Goal: Task Accomplishment & Management: Complete application form

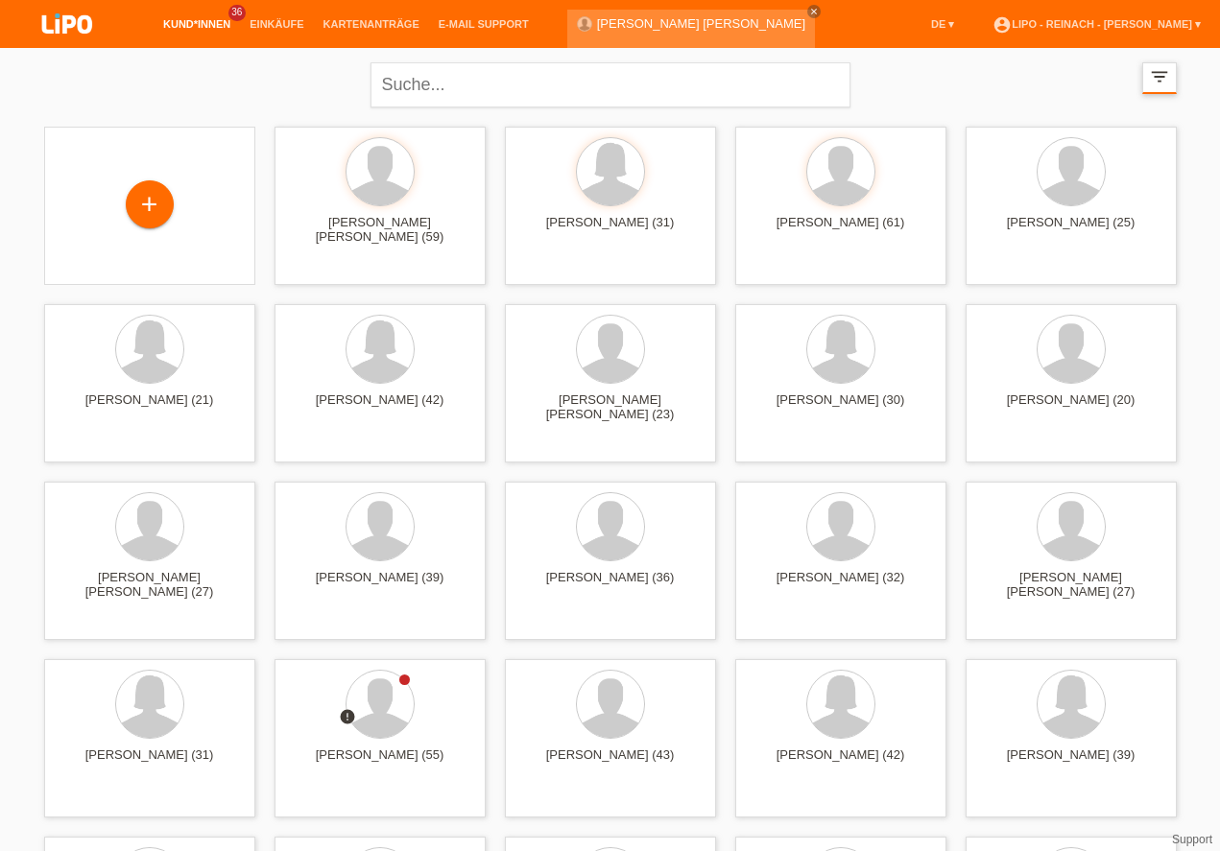
click at [1162, 78] on icon "filter_list" at bounding box center [1159, 76] width 21 height 21
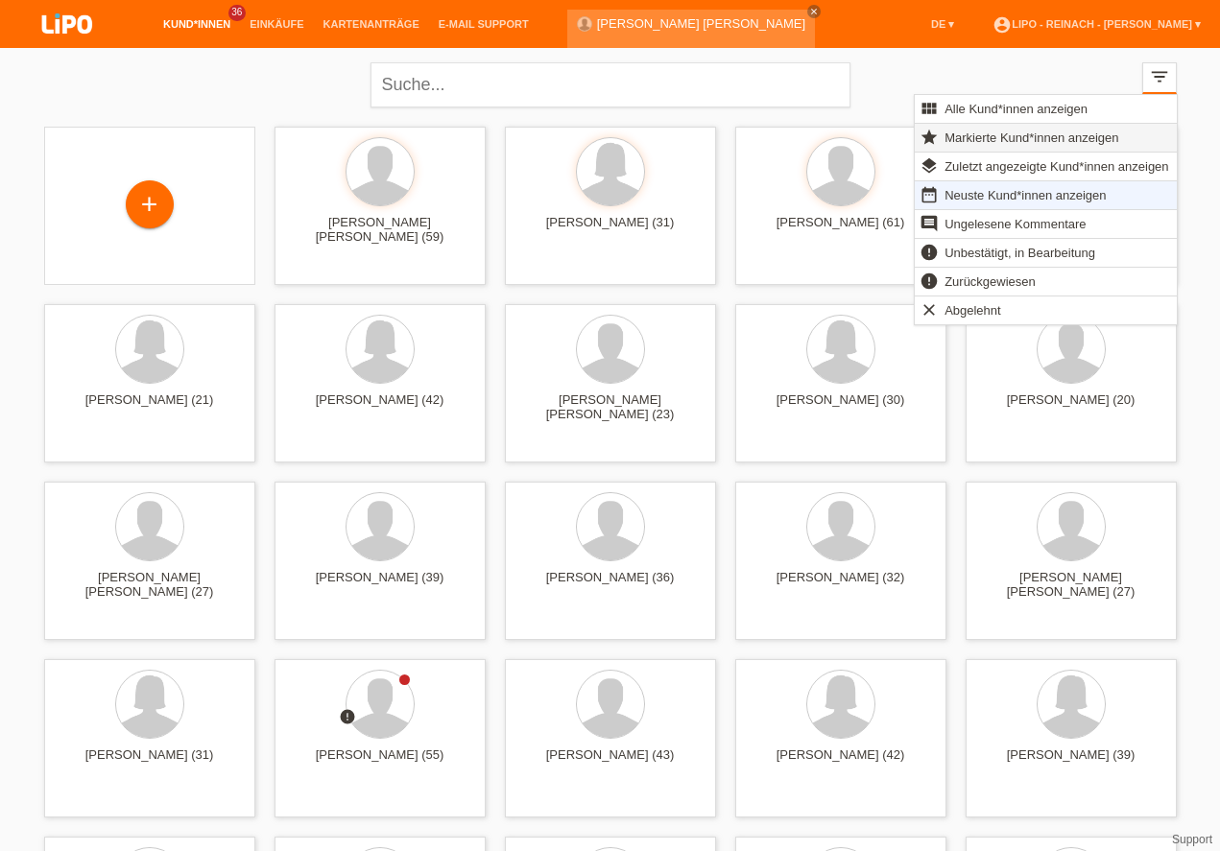
click at [1023, 131] on span "Markierte Kund*innen anzeigen" at bounding box center [1031, 137] width 179 height 23
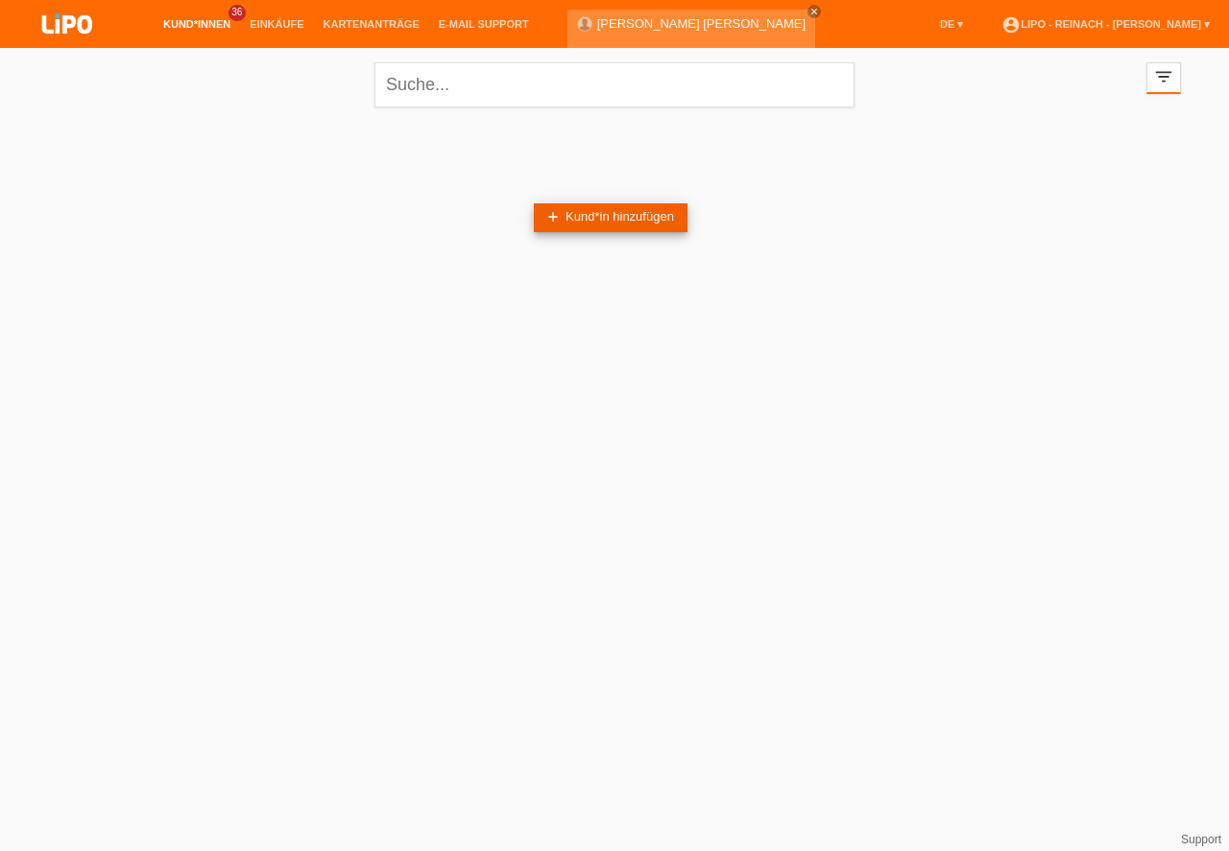
click at [561, 222] on link "add Kund*in hinzufügen" at bounding box center [611, 217] width 154 height 29
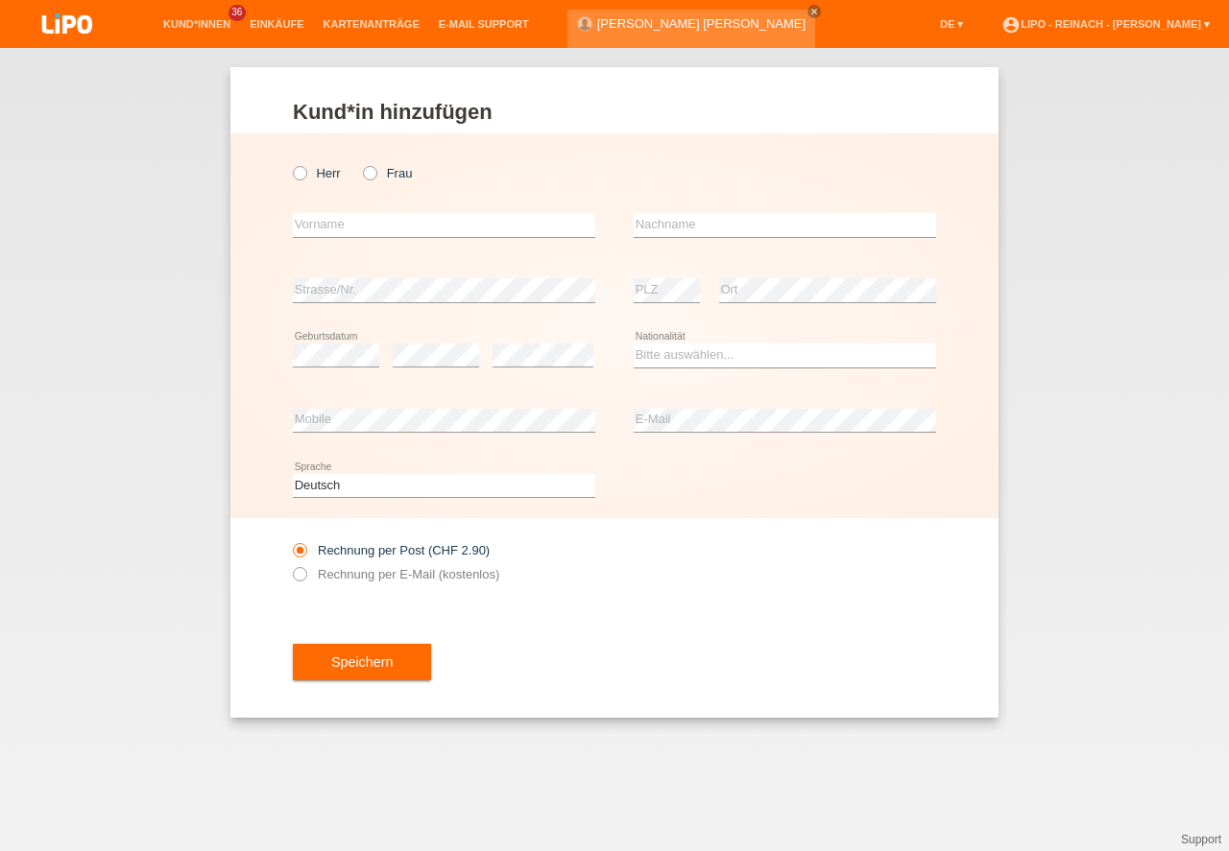
click at [290, 163] on icon at bounding box center [290, 163] width 0 height 0
click at [305, 170] on input "Herr" at bounding box center [299, 172] width 12 height 12
radio input "true"
click at [333, 230] on input "text" at bounding box center [444, 225] width 302 height 24
type input "aRDEL"
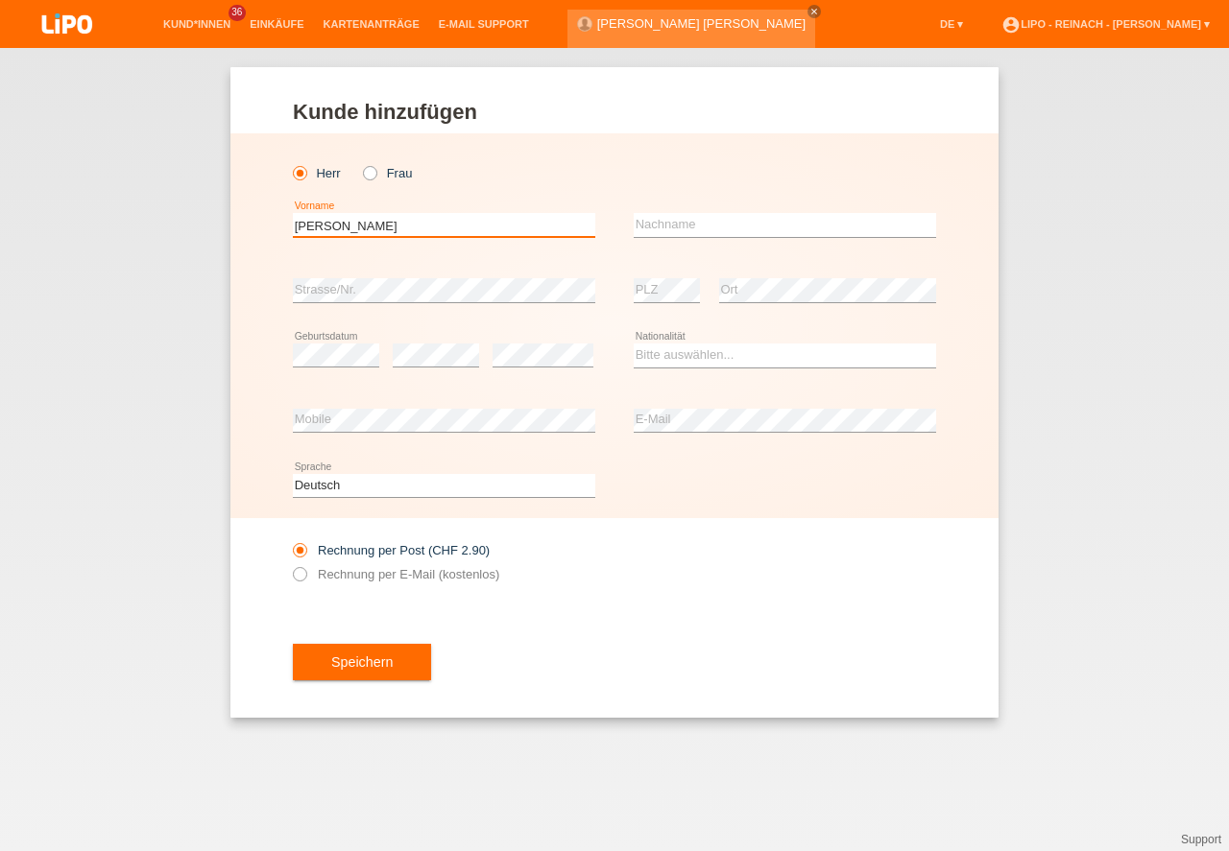
drag, startPoint x: 390, startPoint y: 223, endPoint x: 201, endPoint y: 210, distance: 189.5
click at [293, 214] on input "aRDEL" at bounding box center [444, 225] width 302 height 24
type input "a"
type input "Ardel"
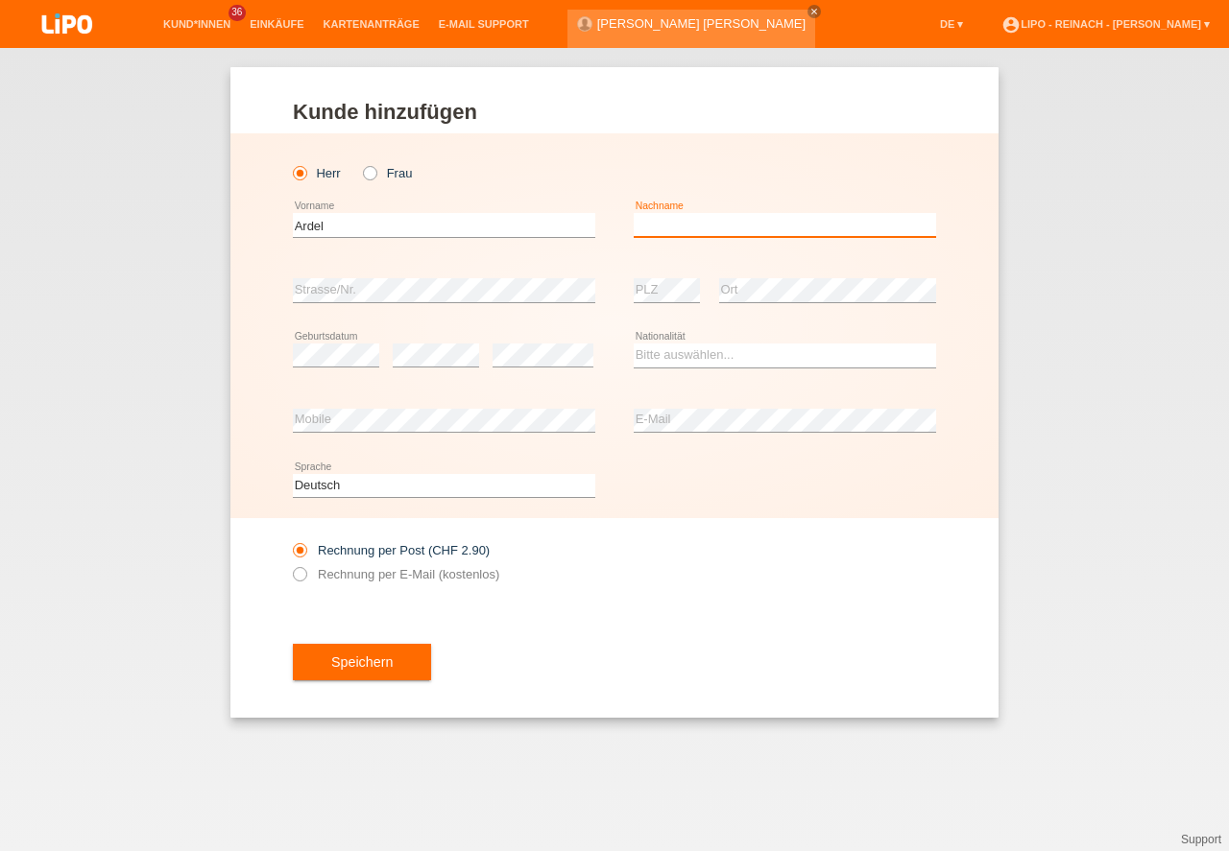
click at [770, 226] on input "text" at bounding box center [784, 225] width 302 height 24
type input "Hodzic"
click at [682, 346] on select "Bitte auswählen... Schweiz Deutschland Liechtenstein Österreich ------------ Af…" at bounding box center [784, 355] width 302 height 23
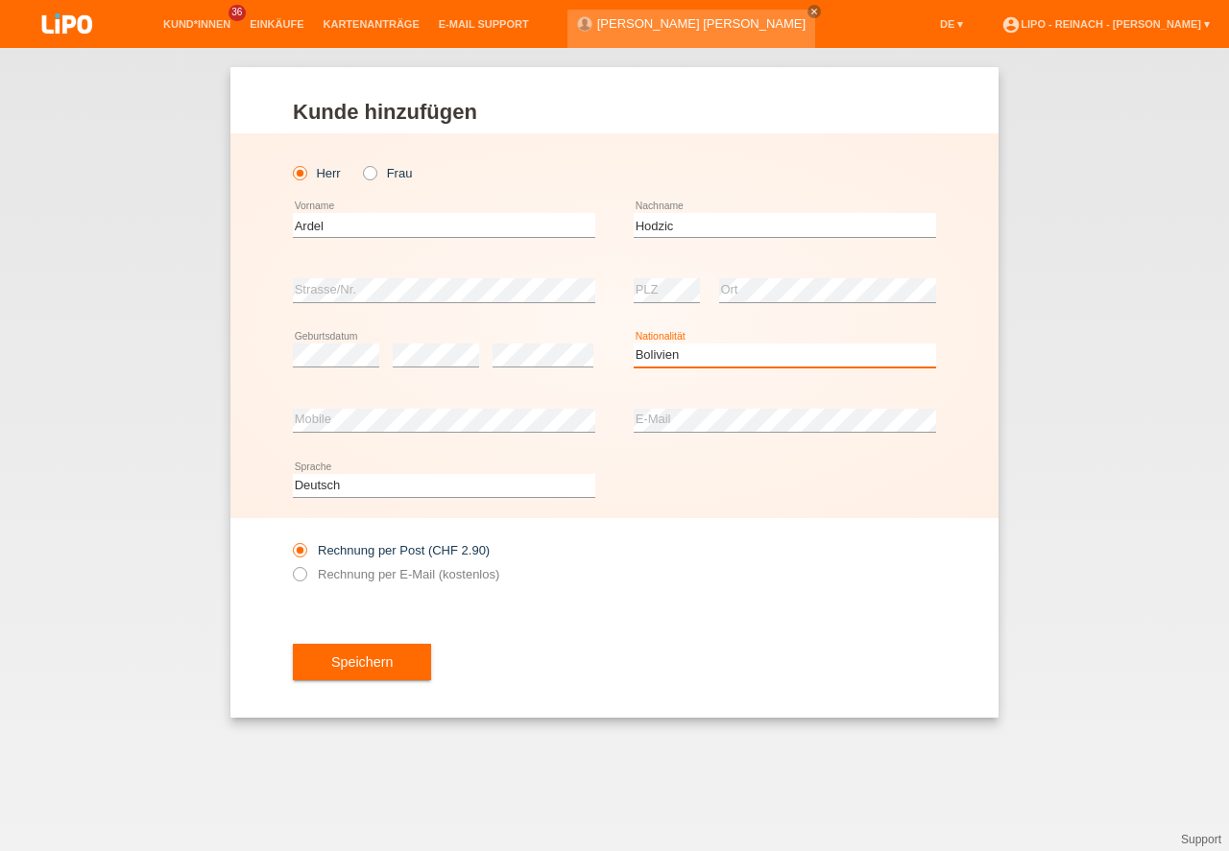
select select "BA"
click at [0, 0] on option "Bosnien und Herzegowina" at bounding box center [0, 0] width 0 height 0
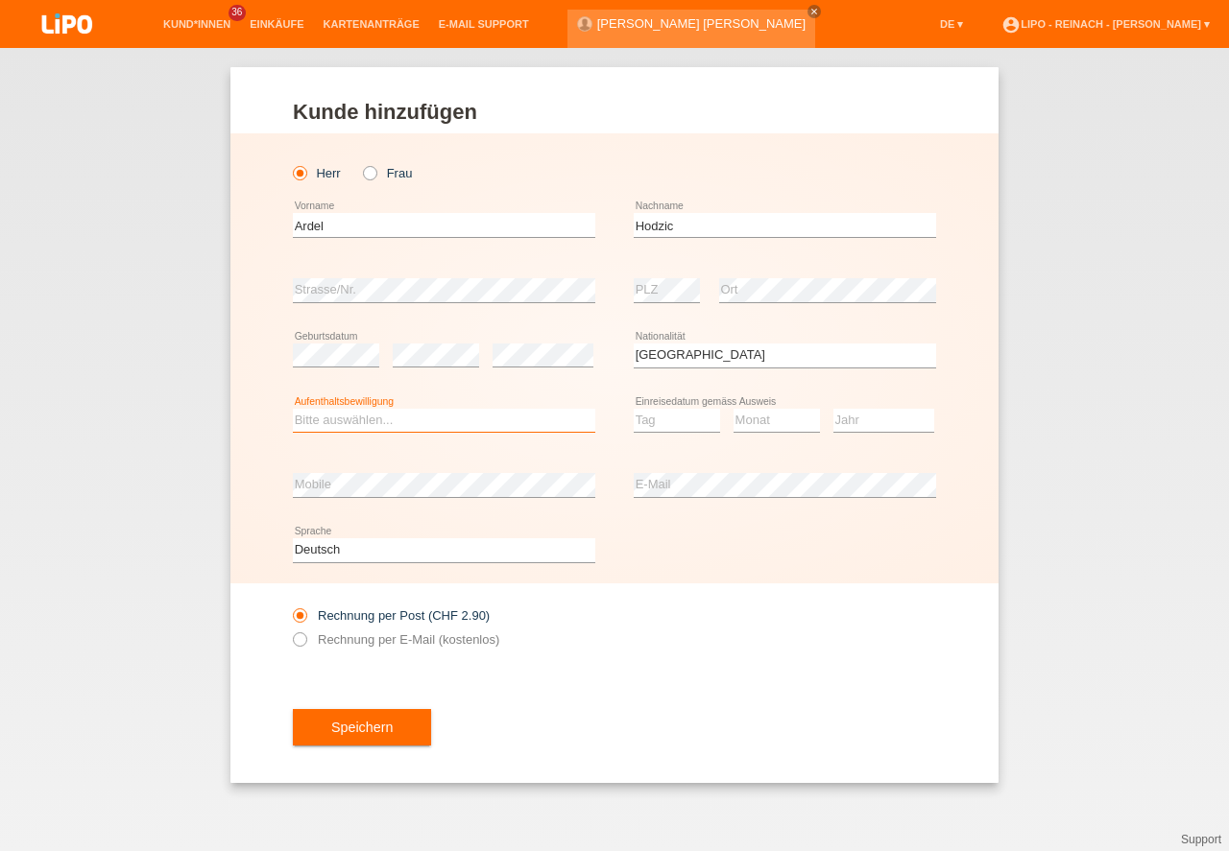
click at [386, 421] on select "Bitte auswählen... C B B - Flüchtlingsstatus Andere" at bounding box center [444, 420] width 302 height 23
select select "C"
click at [0, 0] on option "C" at bounding box center [0, 0] width 0 height 0
click at [668, 426] on select "Tag 01 02 03 04 05 06 07 08 09 10 11" at bounding box center [676, 420] width 86 height 23
select select "20"
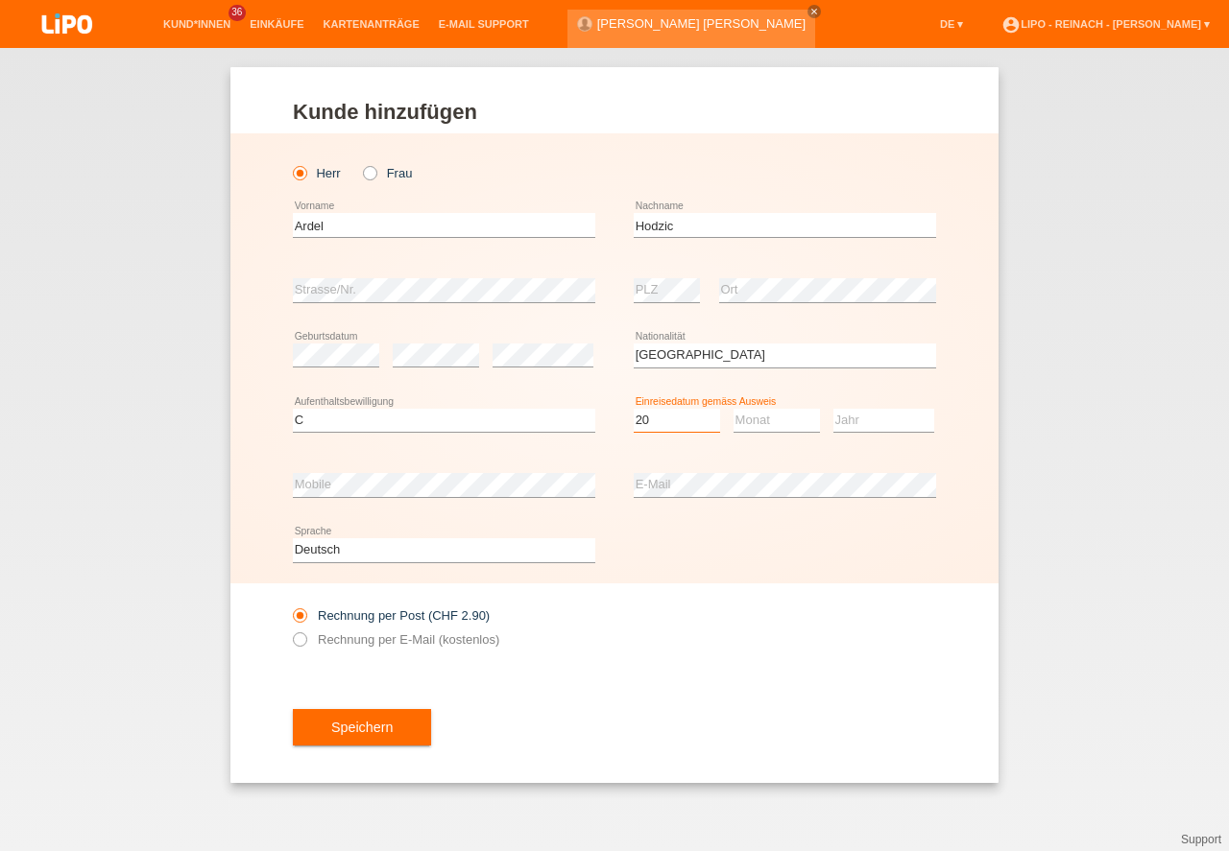
click at [0, 0] on option "20" at bounding box center [0, 0] width 0 height 0
click at [788, 422] on select "Monat 01 02 03 04 05 06 07 08 09 10 11" at bounding box center [776, 420] width 86 height 23
select select "12"
click at [0, 0] on option "12" at bounding box center [0, 0] width 0 height 0
click at [889, 420] on select "Jahr 2025 2024 2023 2022 2021 2020 2019 2018 2017 2016 2015 2014 2013 2012 2011…" at bounding box center [883, 420] width 101 height 23
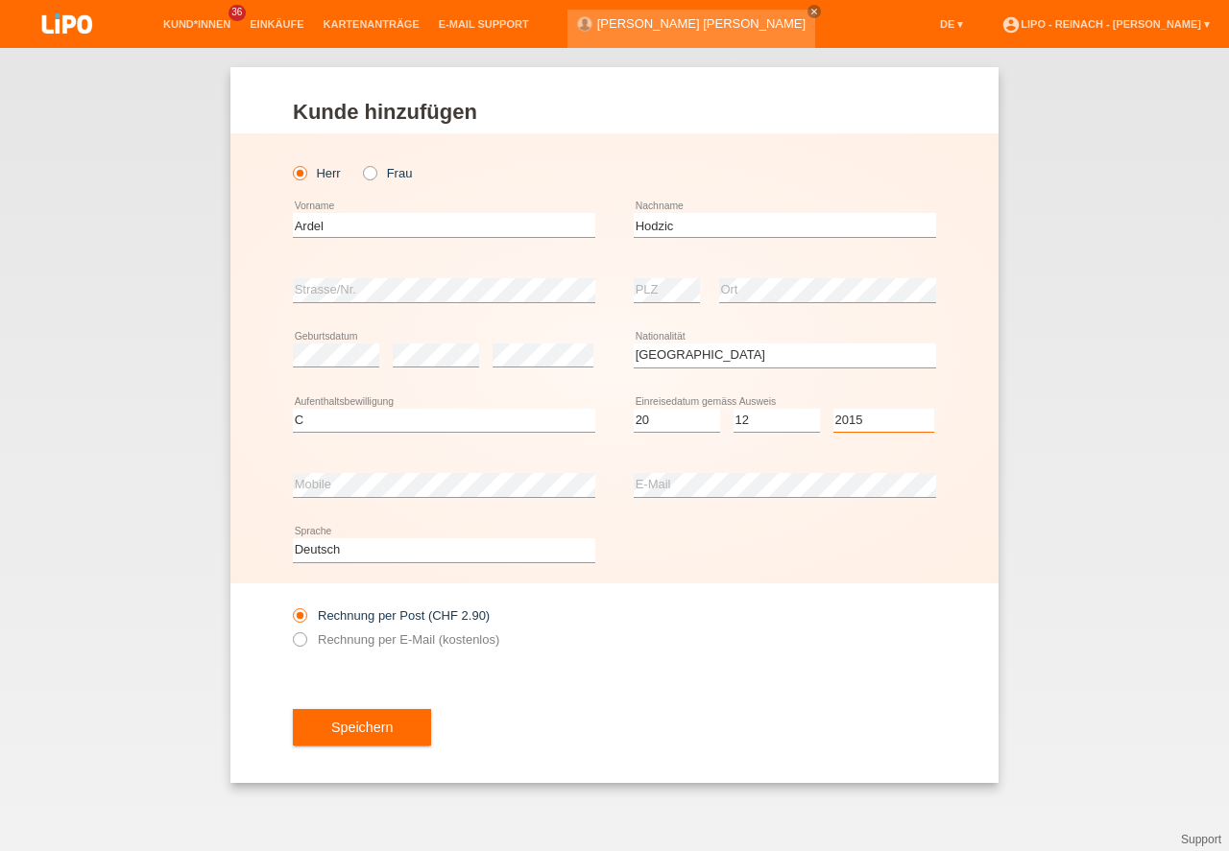
click at [889, 420] on select "Jahr 2025 2024 2023 2022 2021 2020 2019 2018 2017 2016 2015 2014 2013 2012 2011…" at bounding box center [883, 420] width 101 height 23
select select "2015"
click at [385, 732] on button "Speichern" at bounding box center [362, 727] width 138 height 36
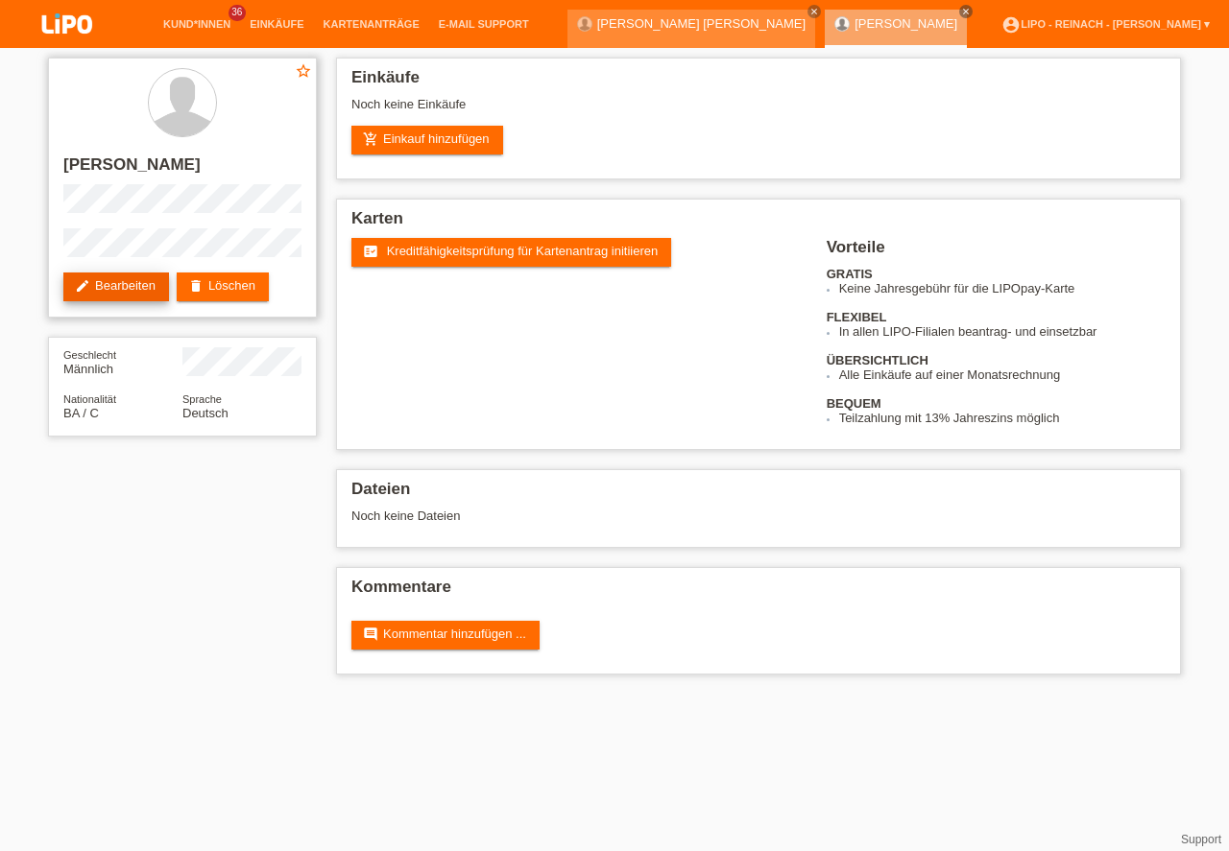
click at [120, 281] on link "edit Bearbeiten" at bounding box center [116, 287] width 106 height 29
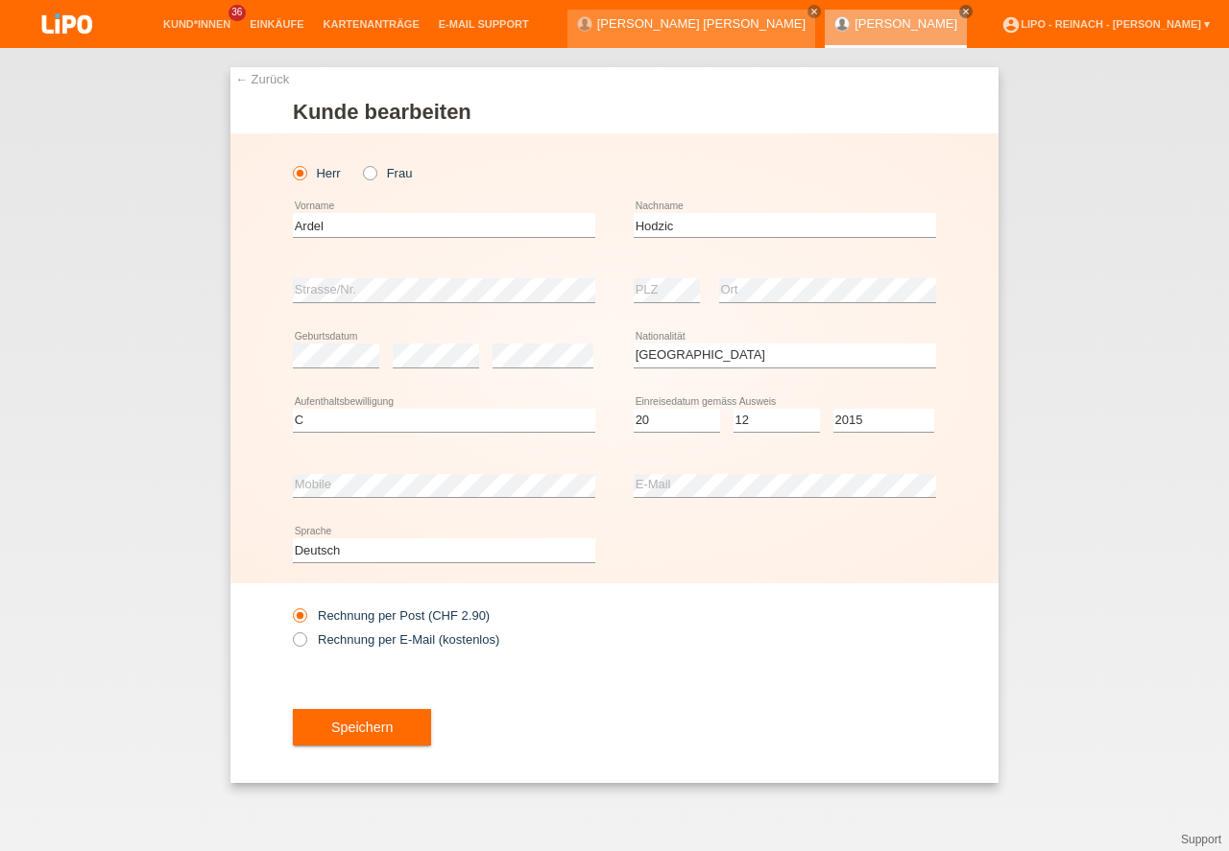
select select "BA"
select select "C"
select select "20"
select select "12"
select select "2015"
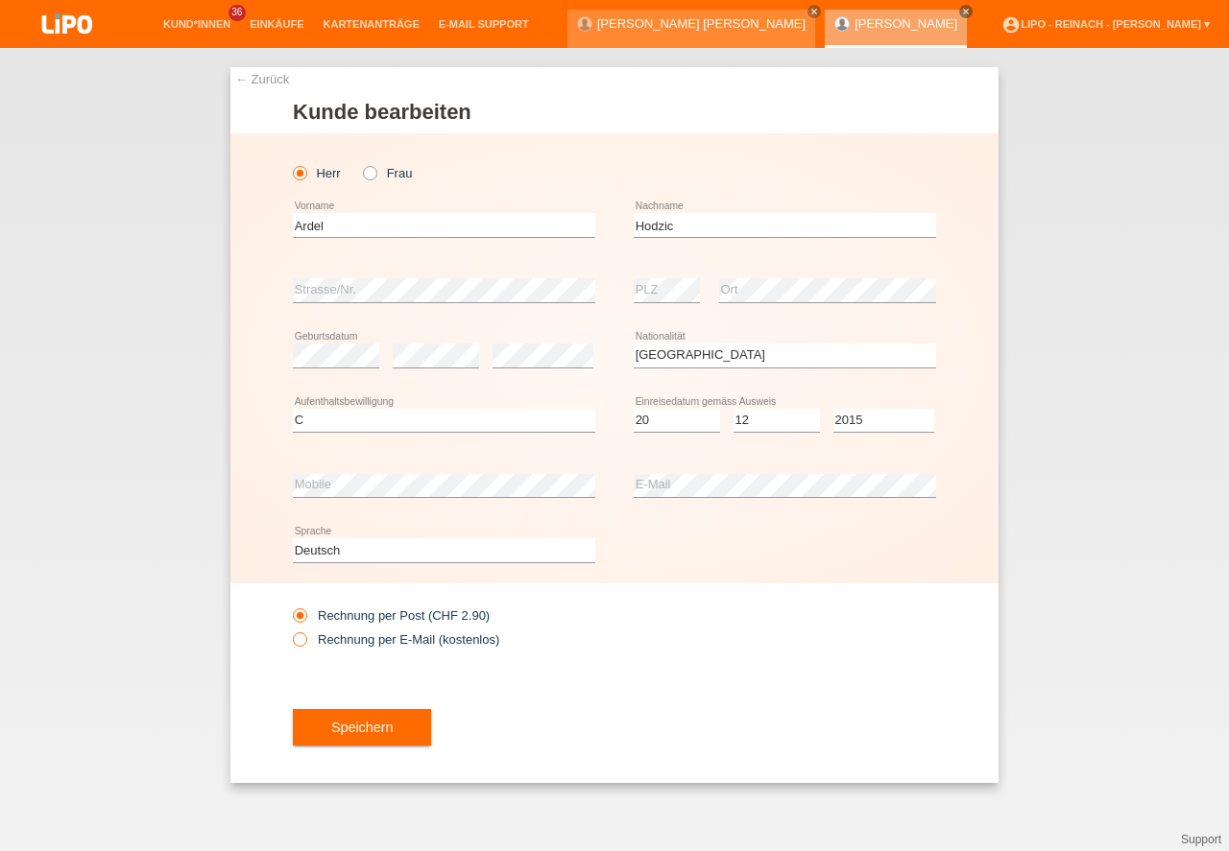
click at [290, 630] on icon at bounding box center [290, 630] width 0 height 0
click at [298, 641] on input "Rechnung per E-Mail (kostenlos)" at bounding box center [299, 644] width 12 height 24
radio input "true"
click at [366, 736] on button "Speichern" at bounding box center [362, 727] width 138 height 36
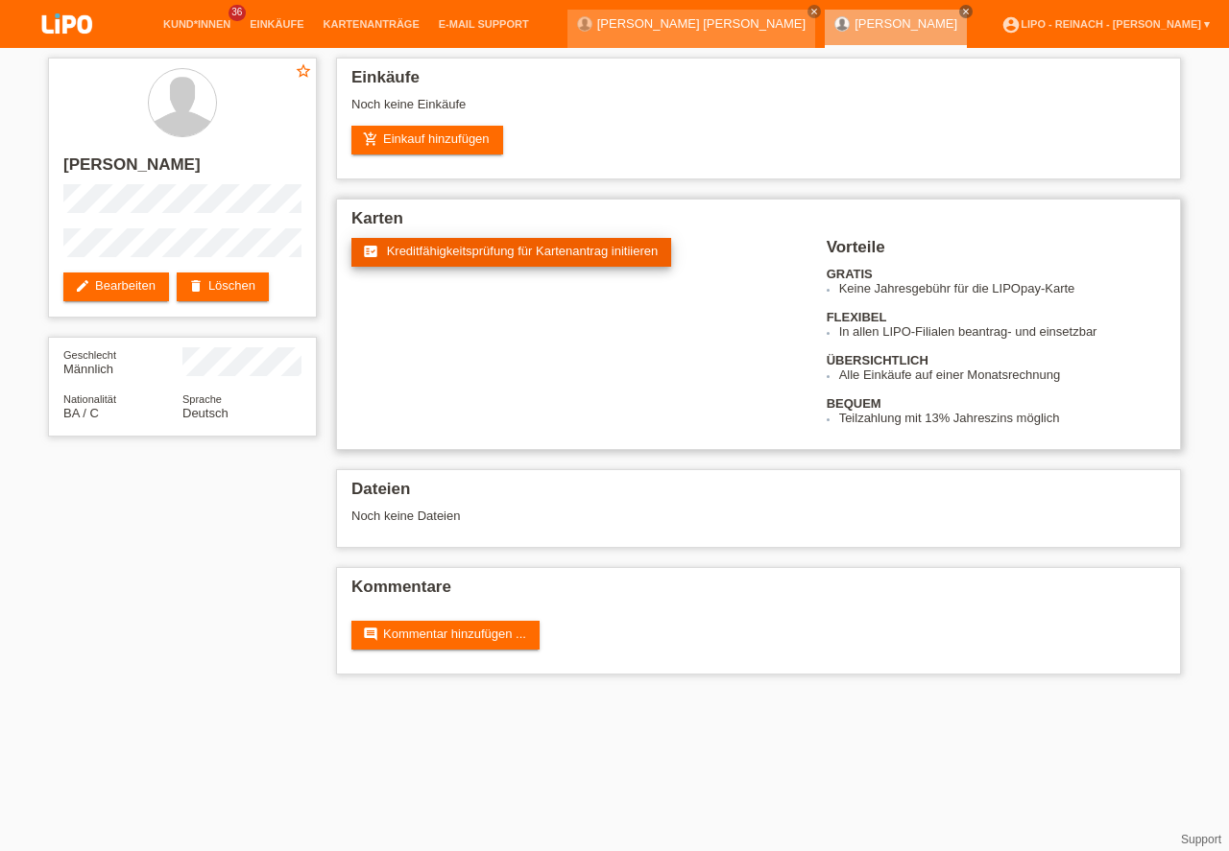
click at [545, 251] on span "Kreditfähigkeitsprüfung für Kartenantrag initiieren" at bounding box center [523, 251] width 272 height 14
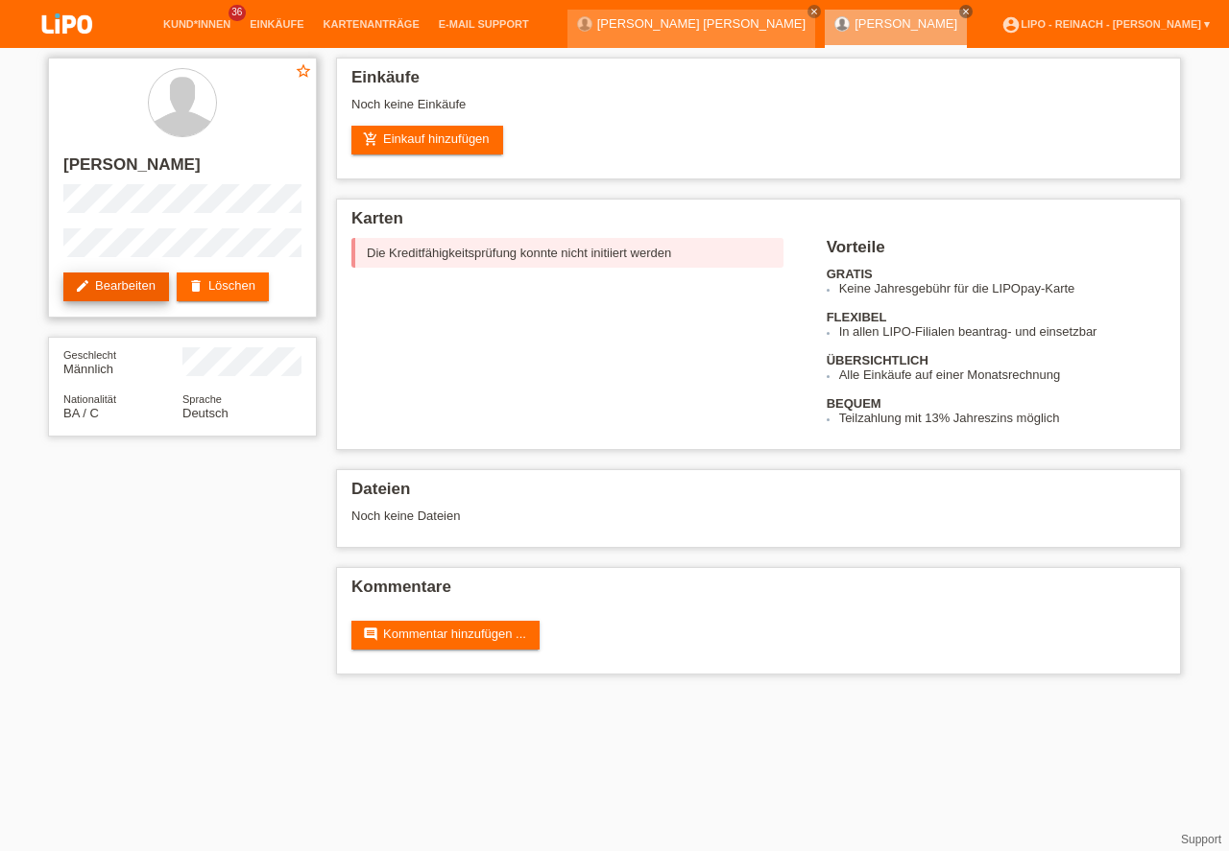
click at [149, 286] on link "edit Bearbeiten" at bounding box center [116, 287] width 106 height 29
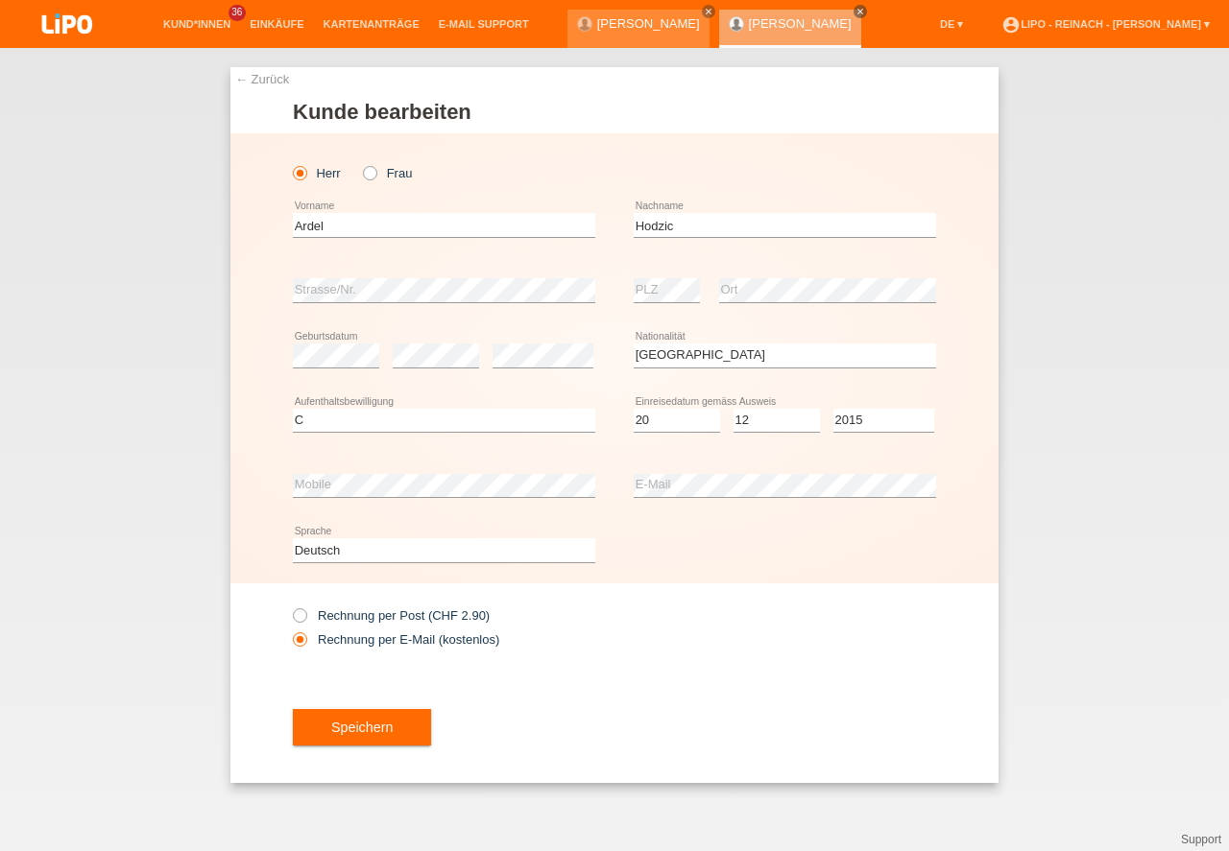
select select "BA"
select select "C"
select select "20"
select select "12"
select select "2015"
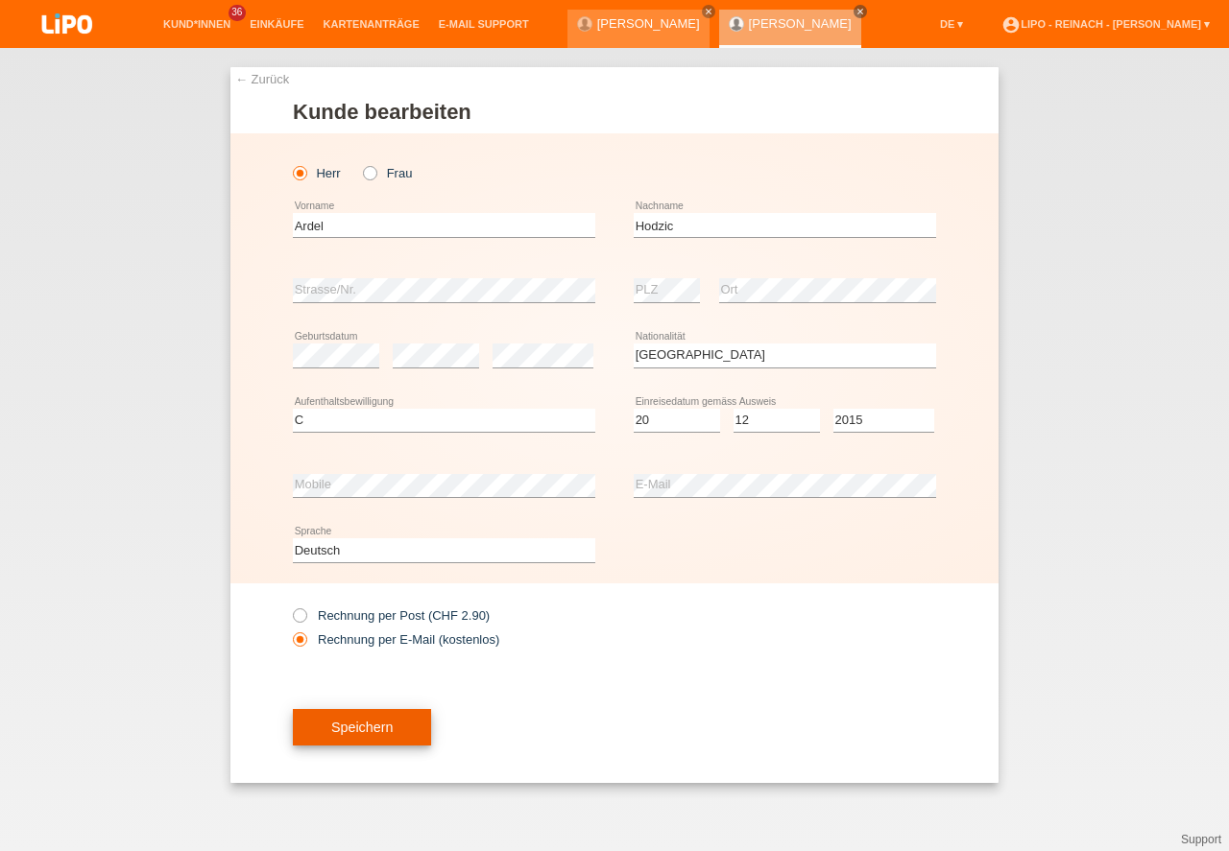
click at [370, 732] on button "Speichern" at bounding box center [362, 727] width 138 height 36
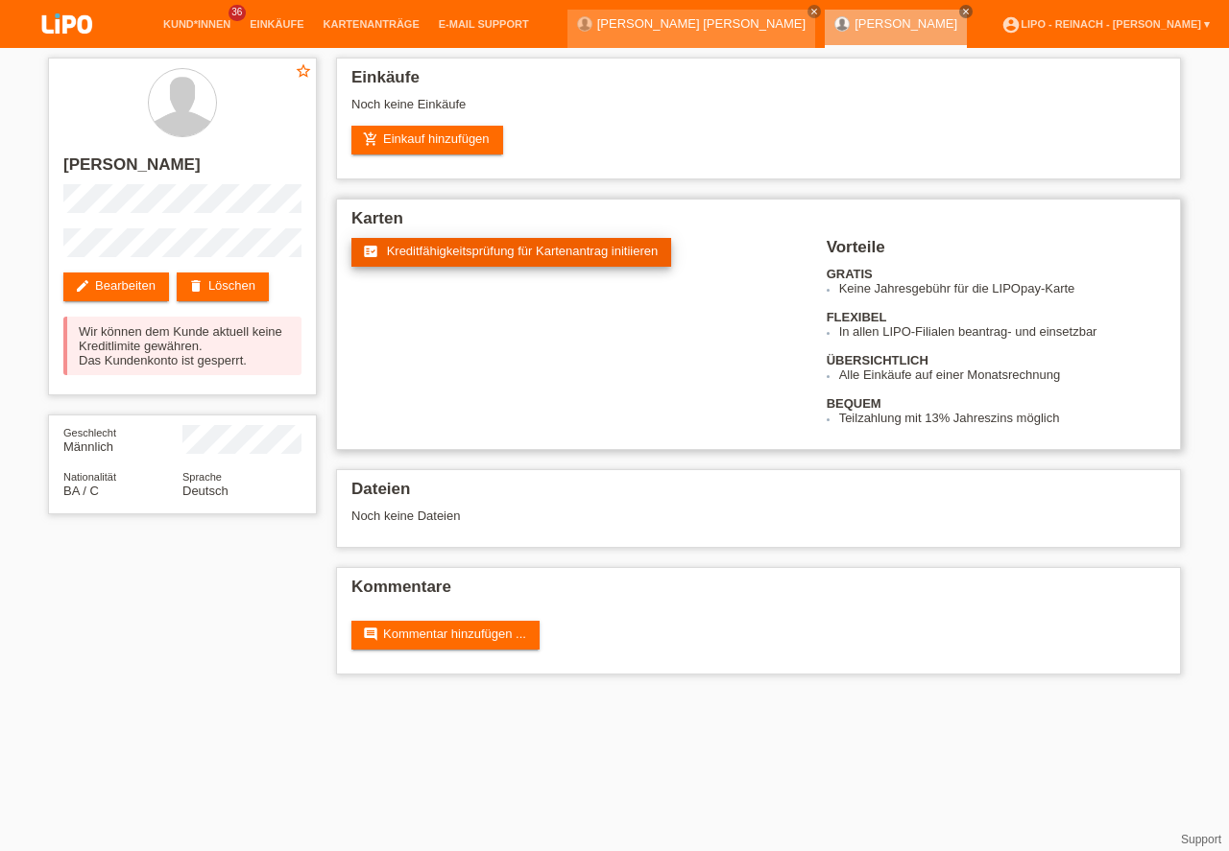
click at [525, 252] on span "Kreditfähigkeitsprüfung für Kartenantrag initiieren" at bounding box center [523, 251] width 272 height 14
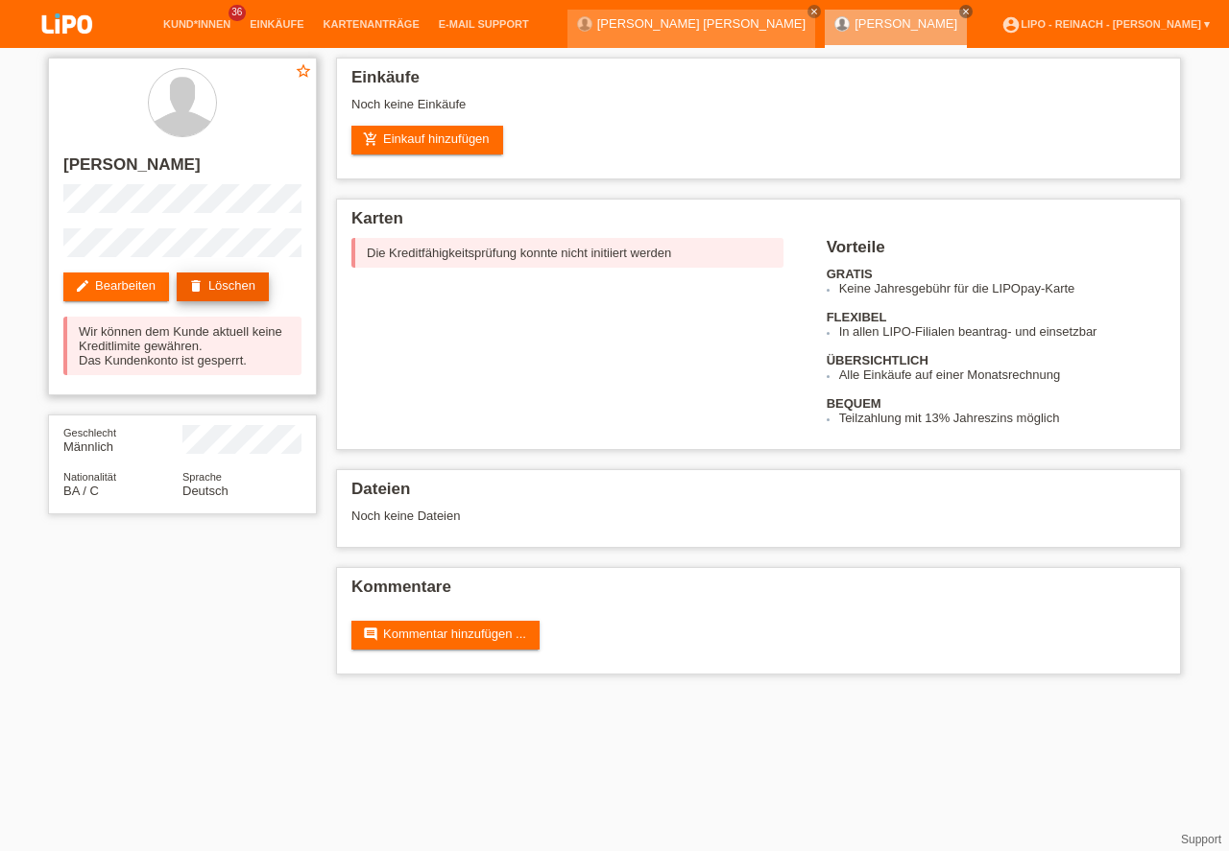
click at [244, 278] on link "delete Löschen" at bounding box center [223, 287] width 92 height 29
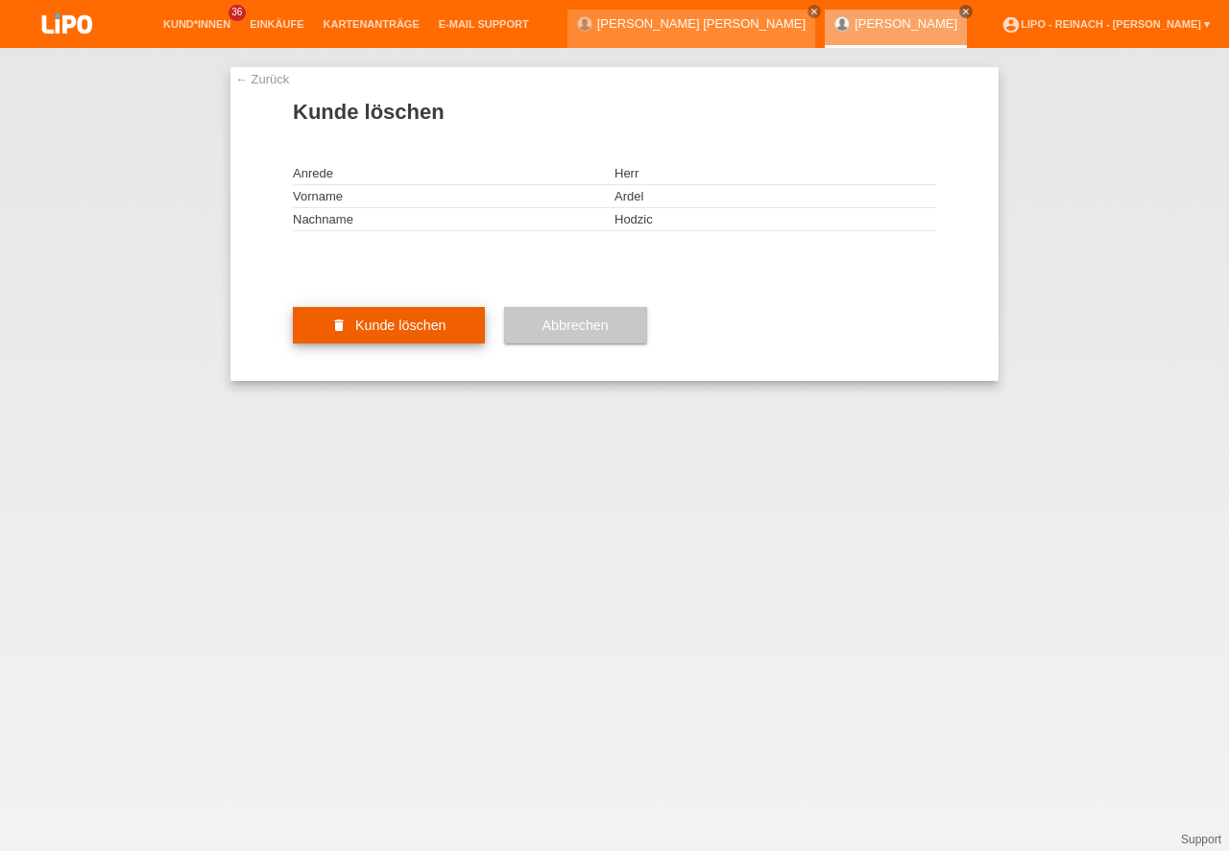
click at [414, 344] on button "delete Kunde löschen" at bounding box center [389, 325] width 192 height 36
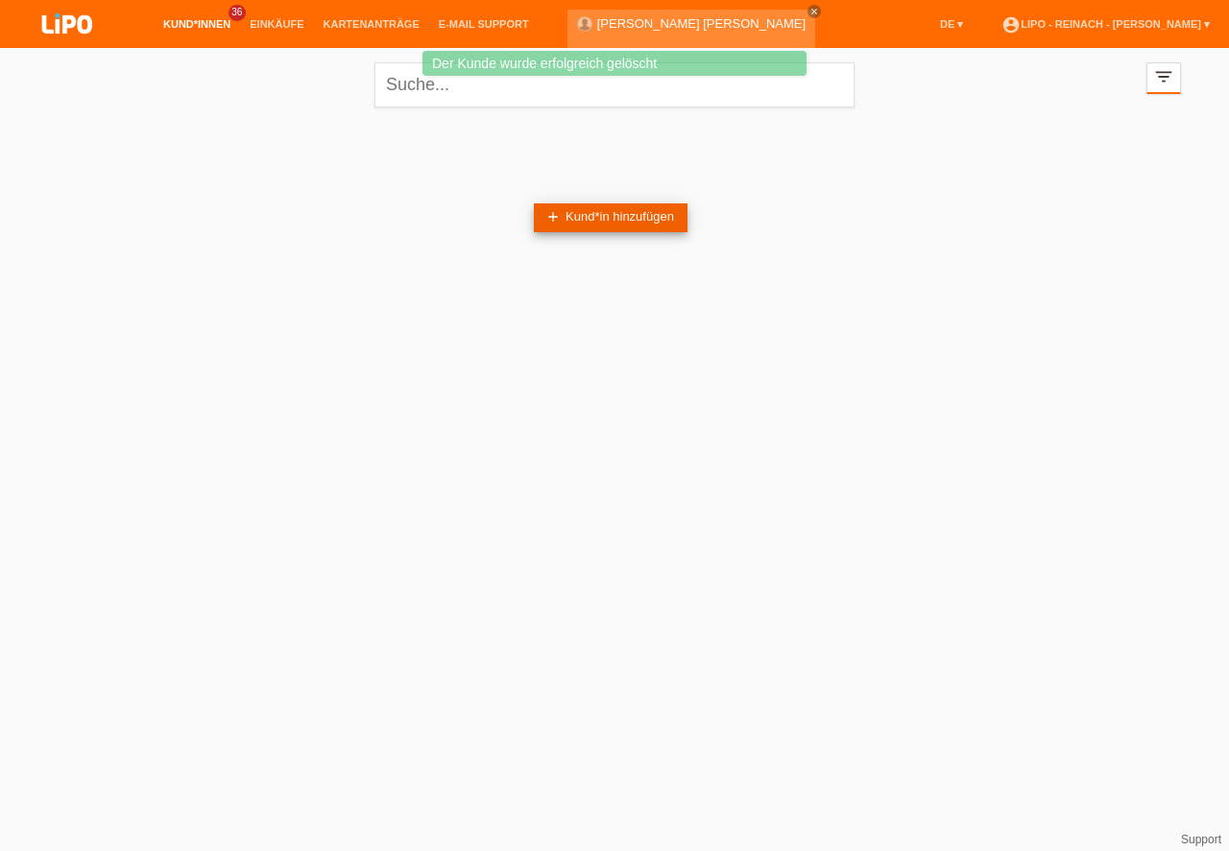
click at [601, 214] on link "add Kund*in hinzufügen" at bounding box center [611, 217] width 154 height 29
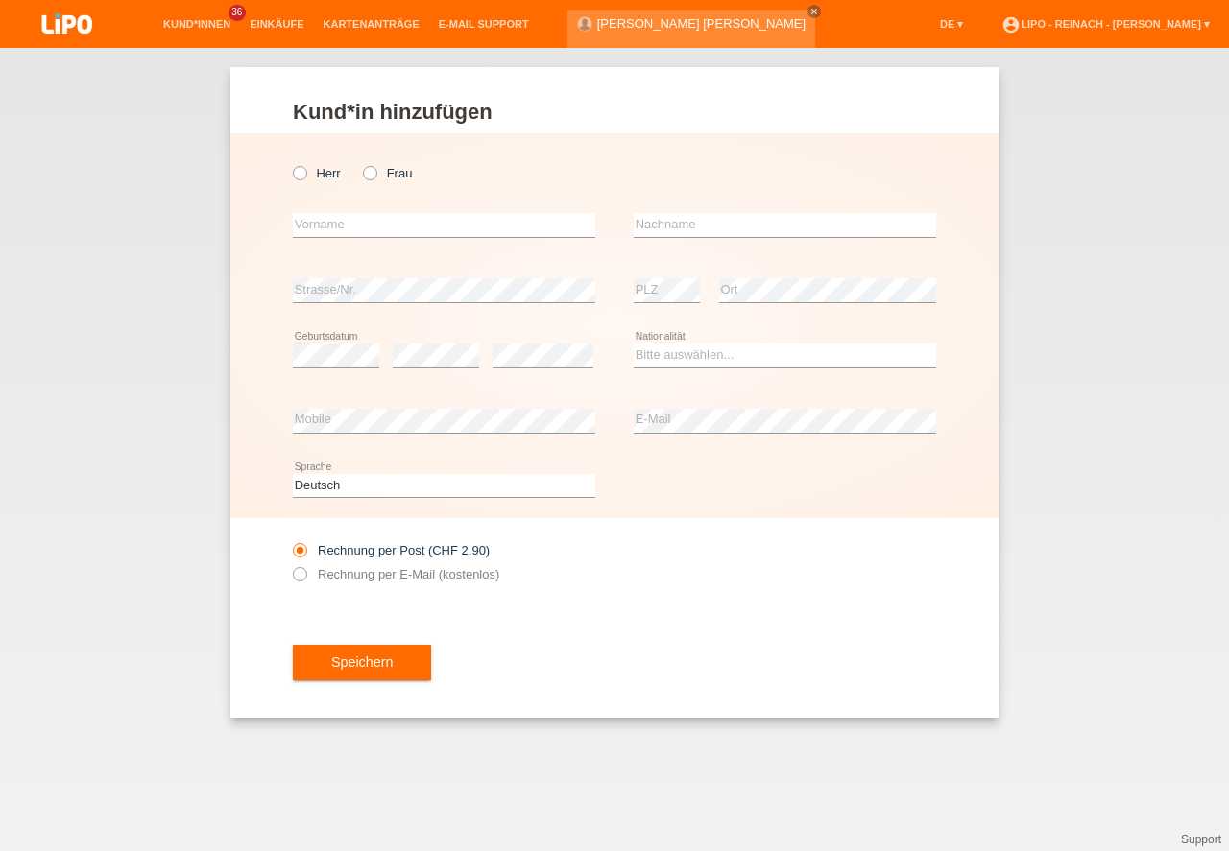
click at [360, 163] on icon at bounding box center [360, 163] width 0 height 0
click at [373, 177] on input "Frau" at bounding box center [369, 172] width 12 height 12
radio input "true"
click at [354, 234] on input "text" at bounding box center [444, 225] width 302 height 24
type input "[PERSON_NAME]"
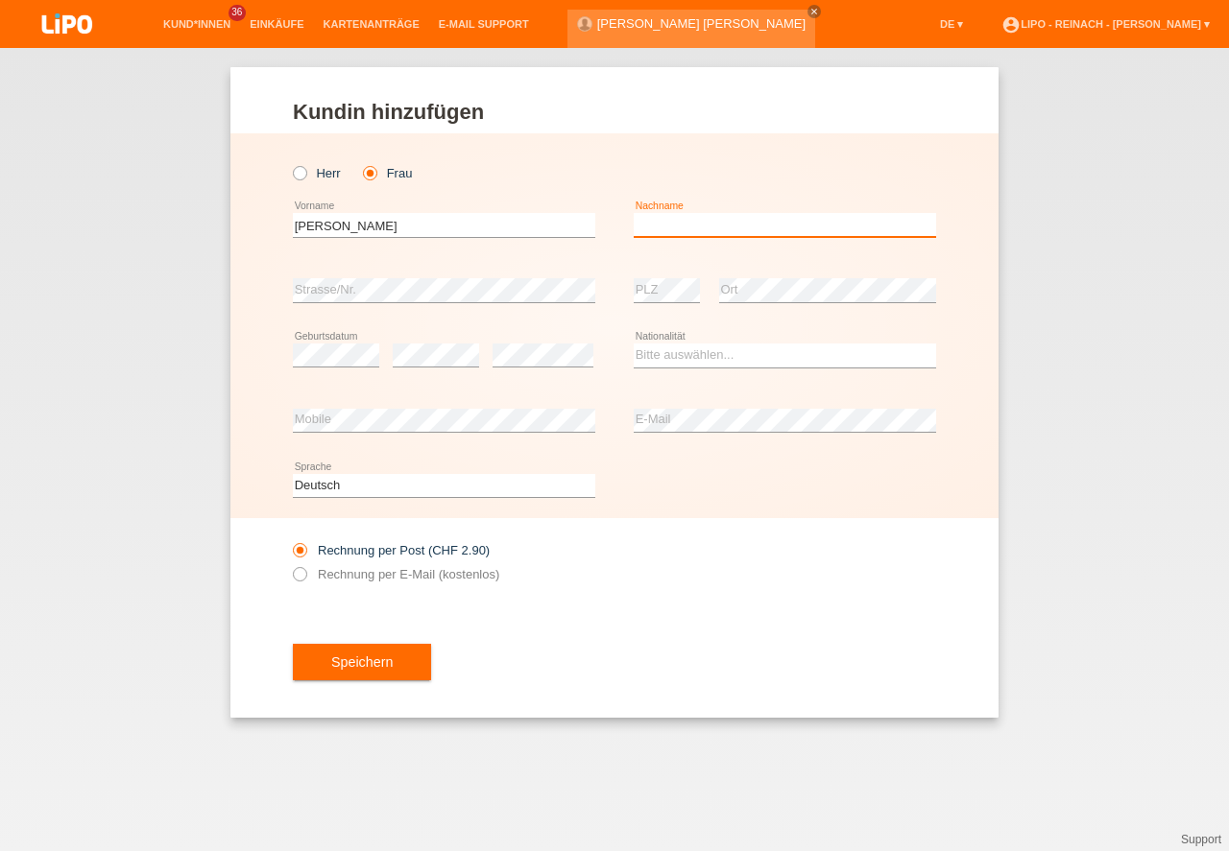
click at [690, 232] on input "text" at bounding box center [784, 225] width 302 height 24
type input "Matanovic"
click at [538, 344] on div "error" at bounding box center [542, 355] width 101 height 65
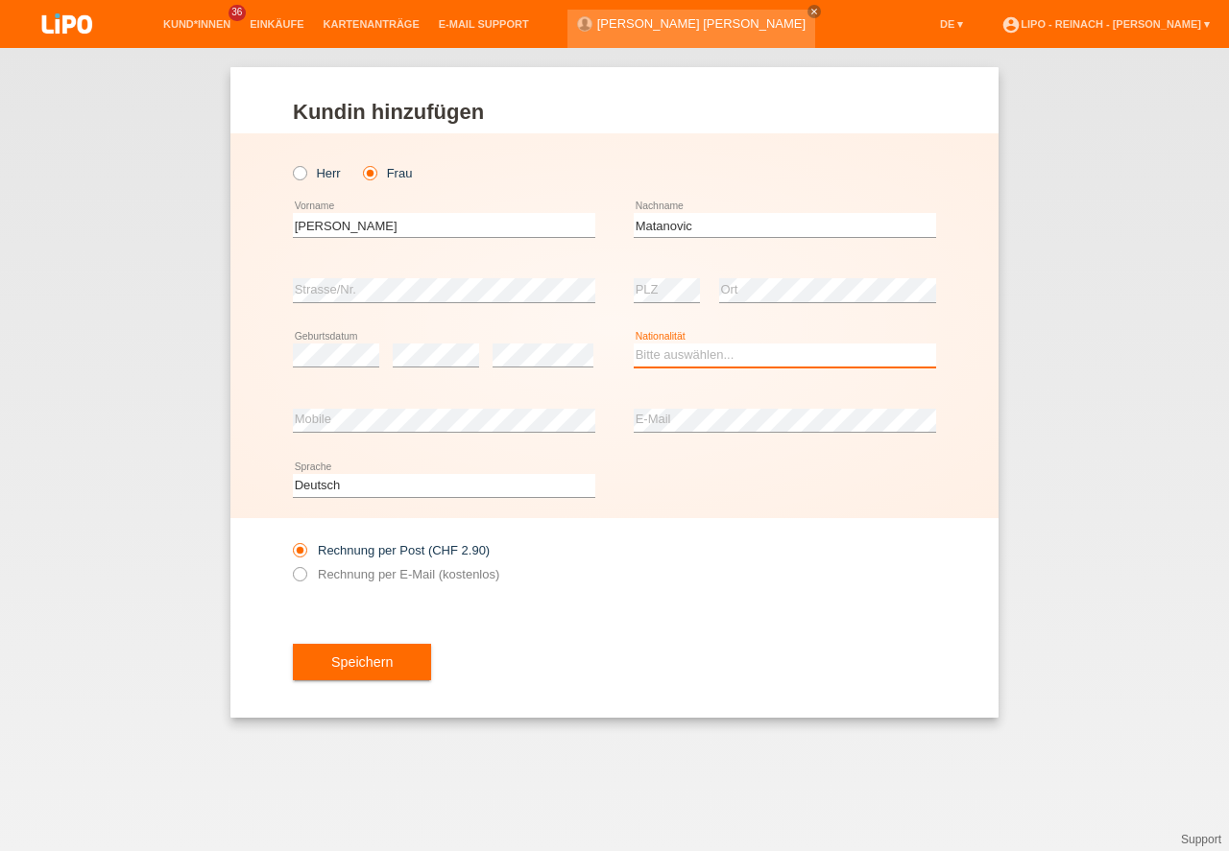
click at [728, 354] on select "Bitte auswählen... Schweiz Deutschland Liechtenstein Österreich ------------ Af…" at bounding box center [784, 355] width 302 height 23
select select "HR"
click at [0, 0] on option "Kroatien" at bounding box center [0, 0] width 0 height 0
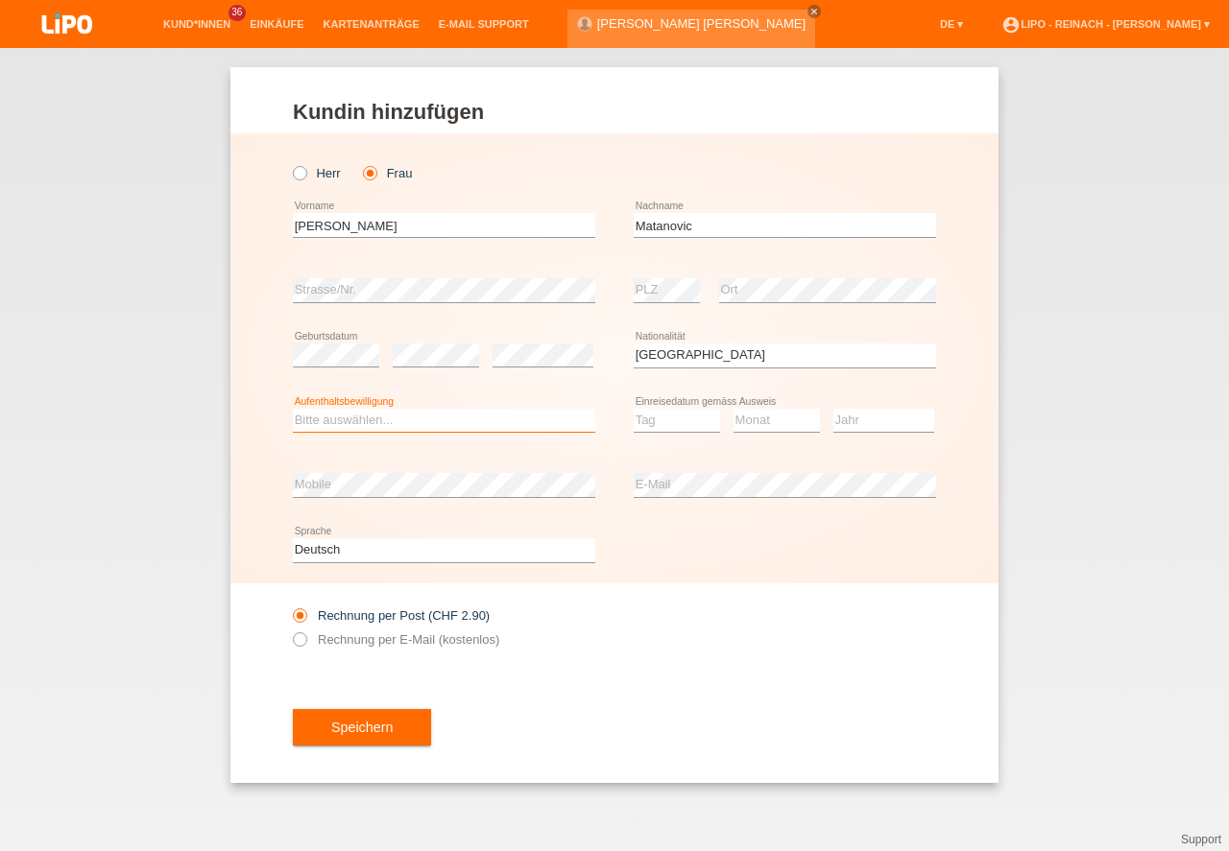
click at [335, 424] on select "Bitte auswählen... C B B - Flüchtlingsstatus Andere" at bounding box center [444, 420] width 302 height 23
drag, startPoint x: 335, startPoint y: 454, endPoint x: 413, endPoint y: 455, distance: 77.7
select select "C"
click at [0, 0] on option "C" at bounding box center [0, 0] width 0 height 0
click at [702, 424] on select "Tag 01 02 03 04 05 06 07 08 09 10 11" at bounding box center [676, 420] width 86 height 23
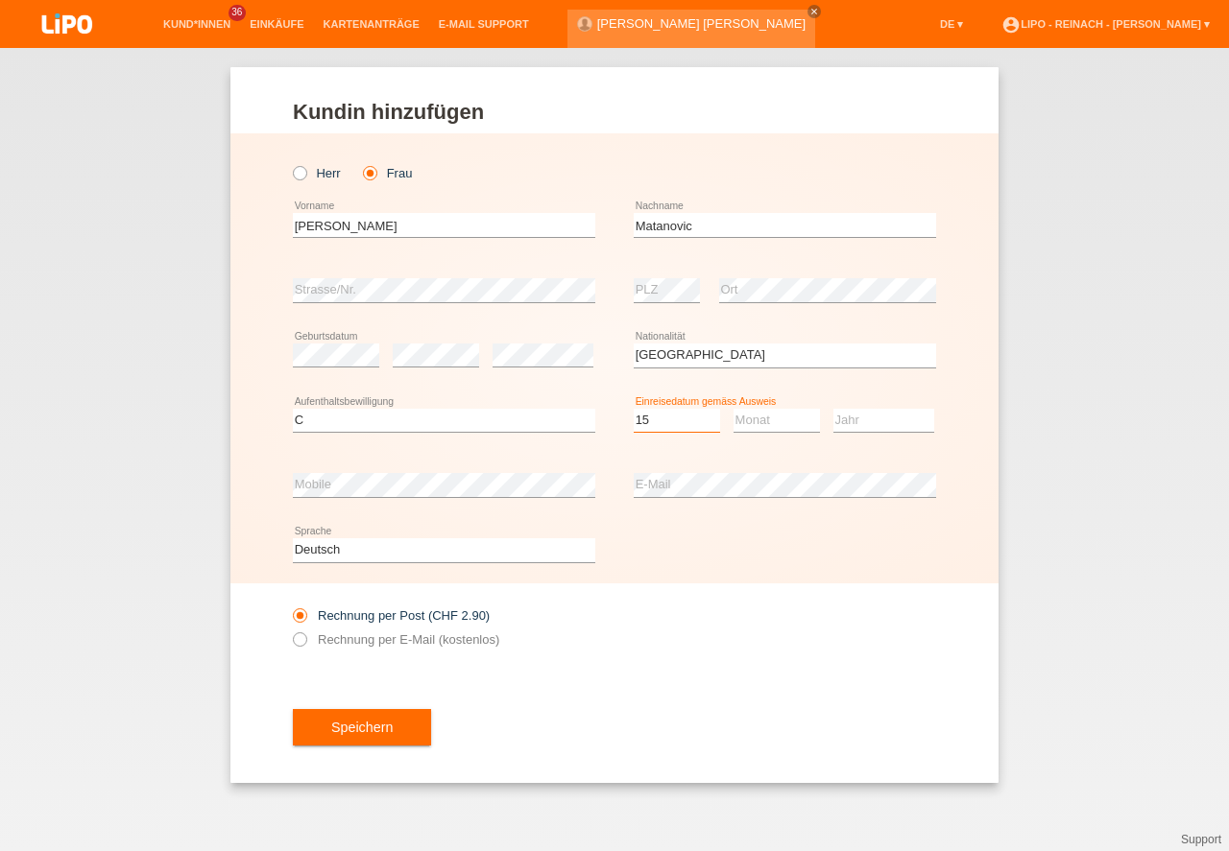
select select "15"
click at [0, 0] on option "15" at bounding box center [0, 0] width 0 height 0
click at [765, 417] on select "Monat 01 02 03 04 05 06 07 08 09 10 11" at bounding box center [776, 420] width 86 height 23
select select "07"
click at [0, 0] on option "07" at bounding box center [0, 0] width 0 height 0
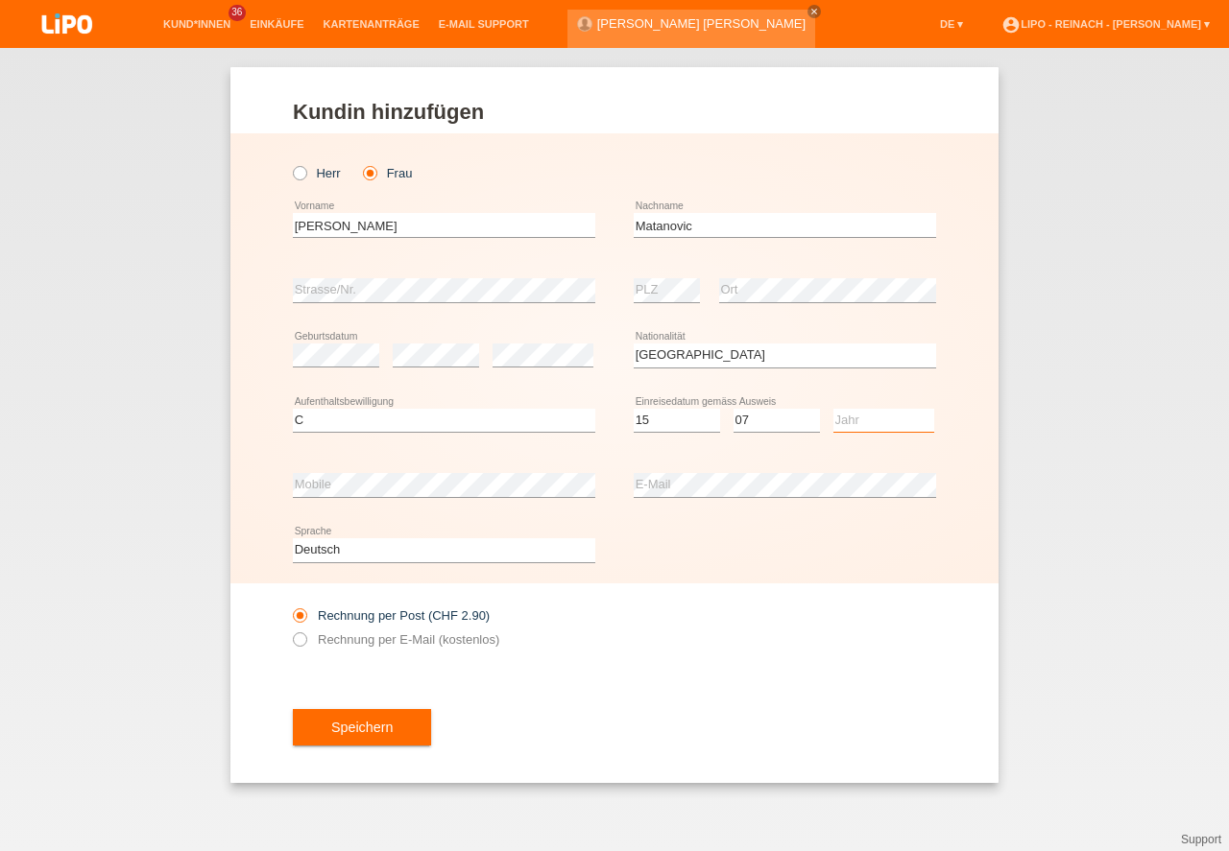
click at [877, 421] on select "Jahr 2025 2024 2023 2022 2021 2020 2019 2018 2017 2016 2015 2014 2013 2012 2011…" at bounding box center [883, 420] width 101 height 23
select select "1988"
click at [290, 630] on icon at bounding box center [290, 630] width 0 height 0
click at [304, 639] on input "Rechnung per E-Mail (kostenlos)" at bounding box center [299, 644] width 12 height 24
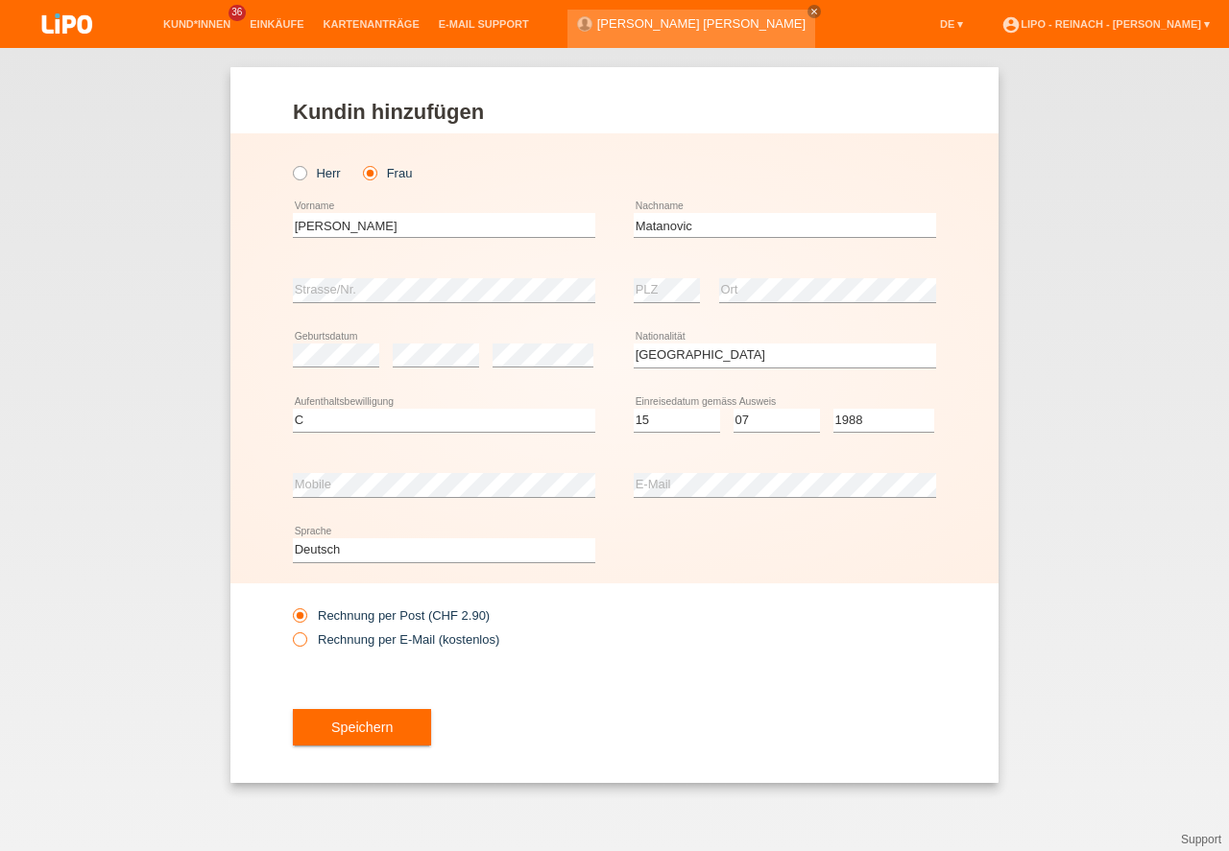
radio input "true"
click at [366, 726] on button "Speichern" at bounding box center [362, 727] width 138 height 36
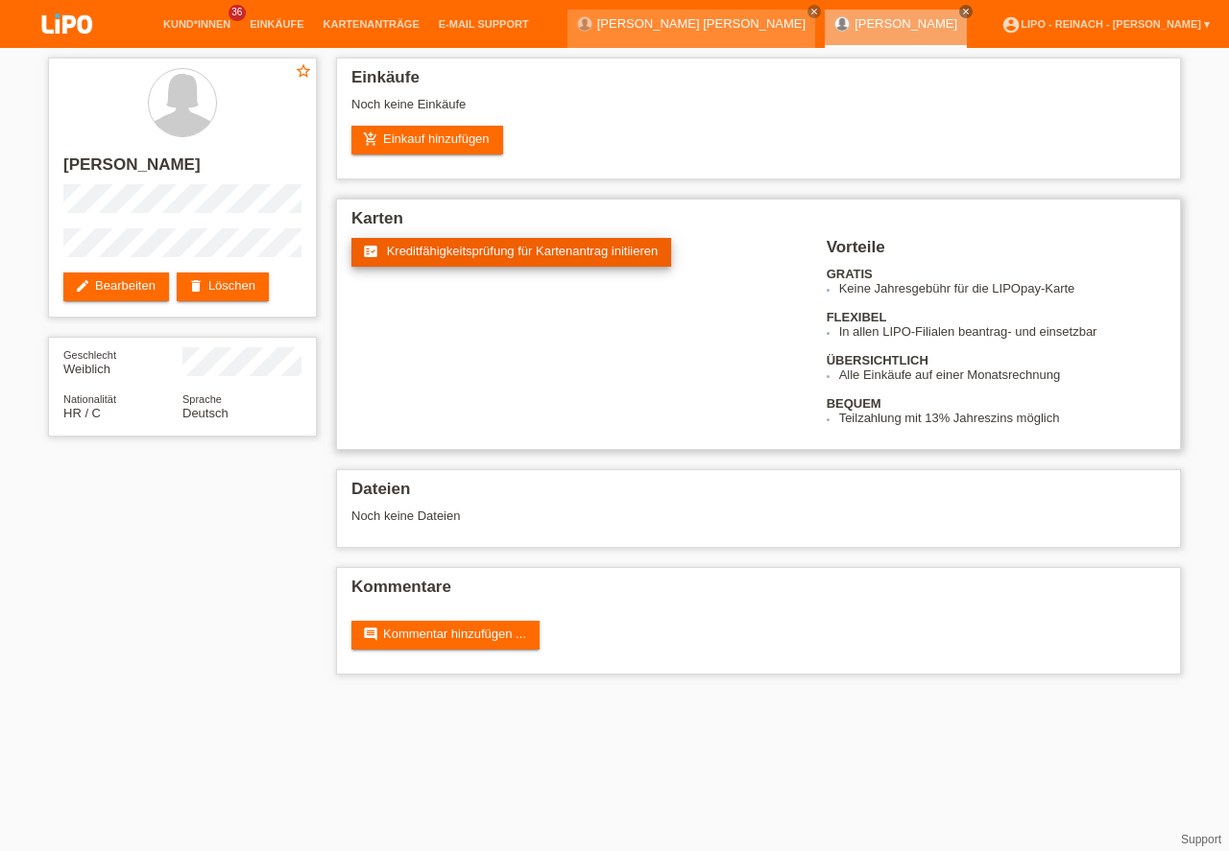
click at [489, 257] on span "Kreditfähigkeitsprüfung für Kartenantrag initiieren" at bounding box center [523, 251] width 272 height 14
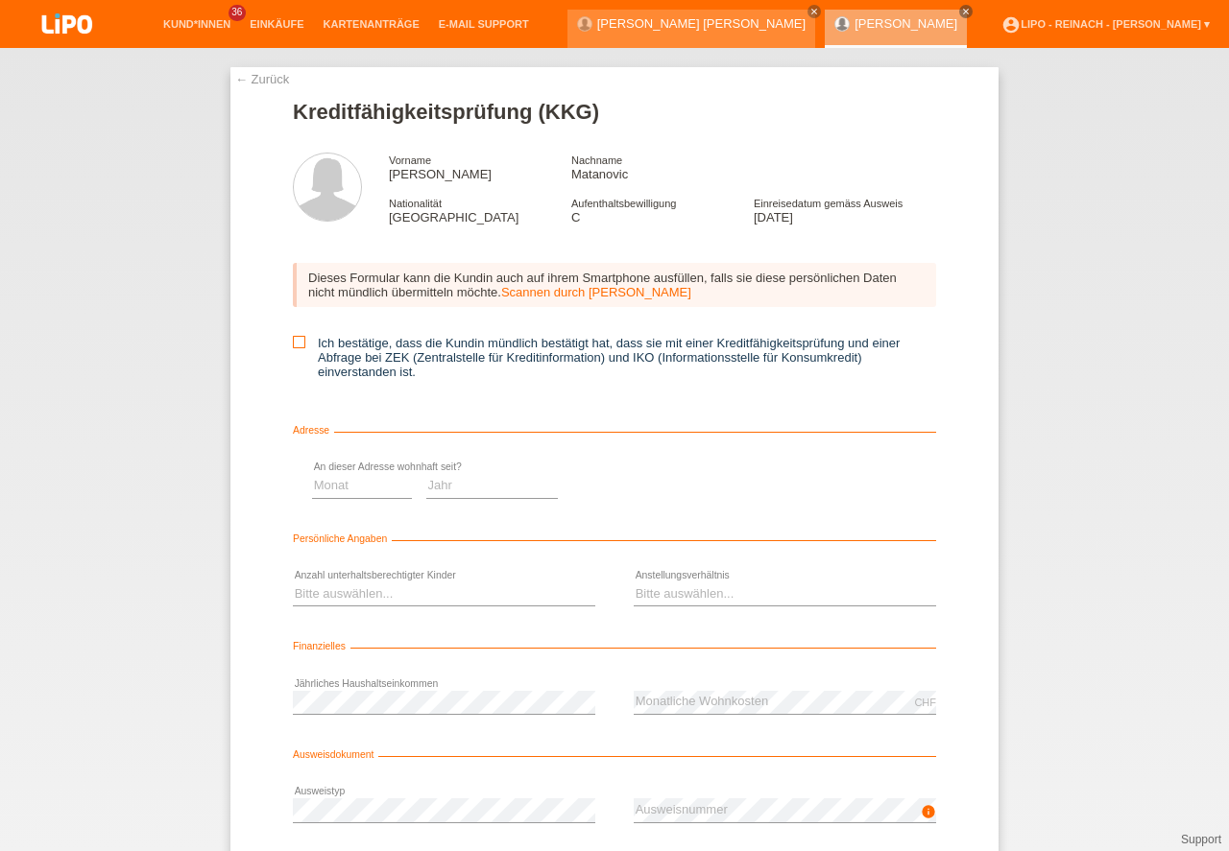
click at [299, 339] on icon at bounding box center [299, 342] width 12 height 12
click at [299, 339] on input "Ich bestätige, dass die Kundin mündlich bestätigt hat, dass sie mit einer Kredi…" at bounding box center [299, 342] width 12 height 12
checkbox input "true"
click at [676, 487] on select "Monat 01 02 03 04 05 06 07 08 09 10" at bounding box center [683, 485] width 100 height 23
select select "01"
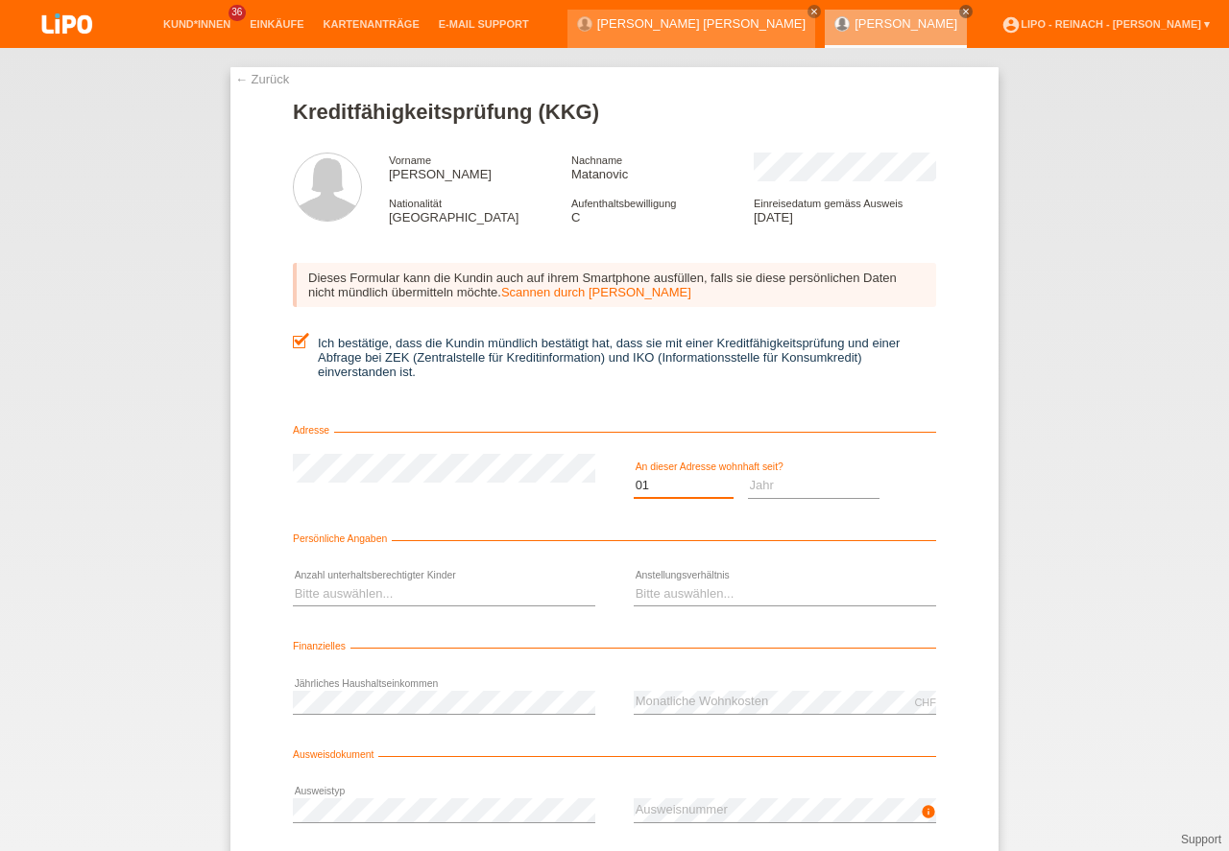
click at [0, 0] on option "01" at bounding box center [0, 0] width 0 height 0
click at [799, 473] on div "Jahr 2025 2024 2023 2022 2021 2020 2019 2018 2017" at bounding box center [814, 486] width 132 height 65
click at [787, 490] on select "Jahr 2025 2024 2023 2022 2021 2020 2019 2018 2017 2016 2015 2014 2013 2012 2011…" at bounding box center [814, 485] width 132 height 23
select select "1990"
click at [0, 0] on option "1990" at bounding box center [0, 0] width 0 height 0
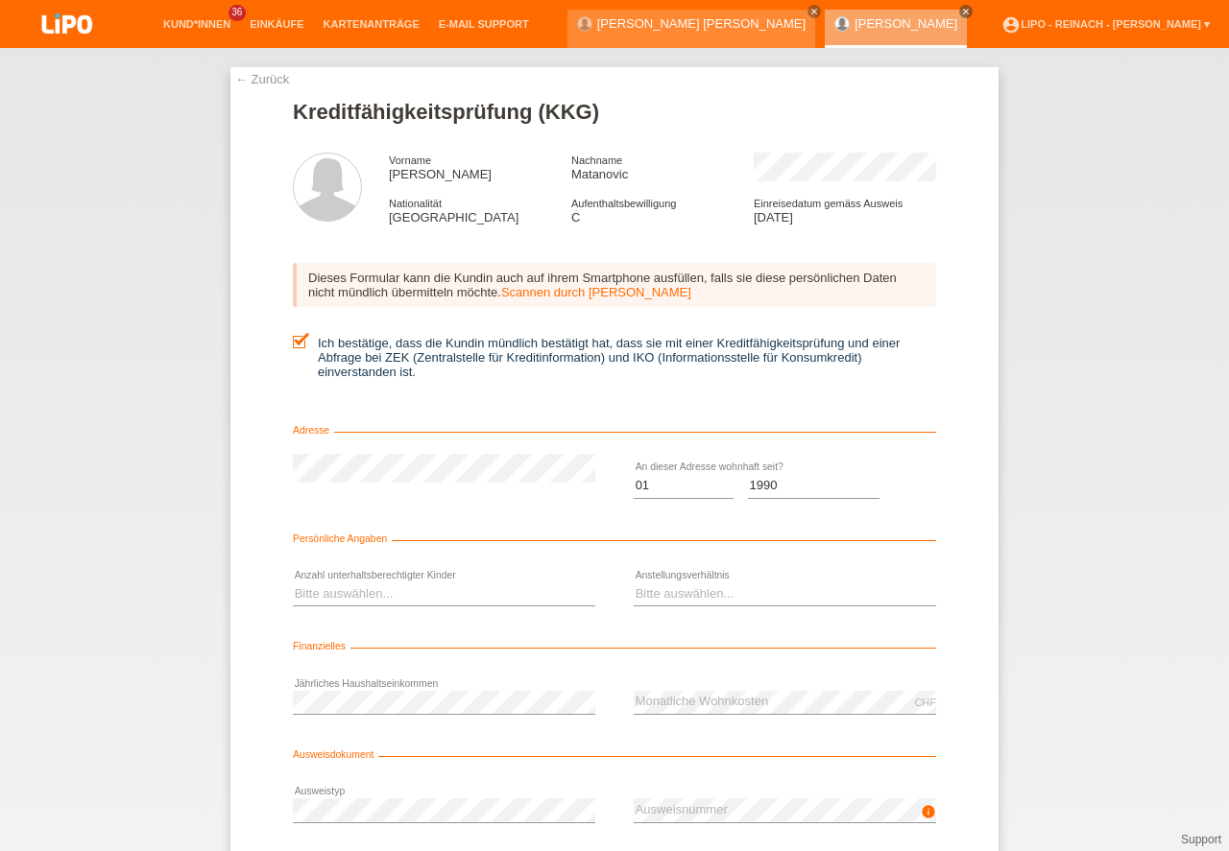
click at [358, 578] on div "Bitte auswählen... 0 1 2 3 4 5 6 7 8 9 error" at bounding box center [444, 594] width 302 height 65
click at [341, 590] on select "Bitte auswählen... 0 1 2 3 4 5 6 7 8 9" at bounding box center [444, 594] width 302 height 23
select select "0"
click at [0, 0] on option "0" at bounding box center [0, 0] width 0 height 0
click at [660, 590] on select "Bitte auswählen... Unbefristet Befristet Lehrling/Student Pensioniert Nicht arb…" at bounding box center [784, 594] width 302 height 23
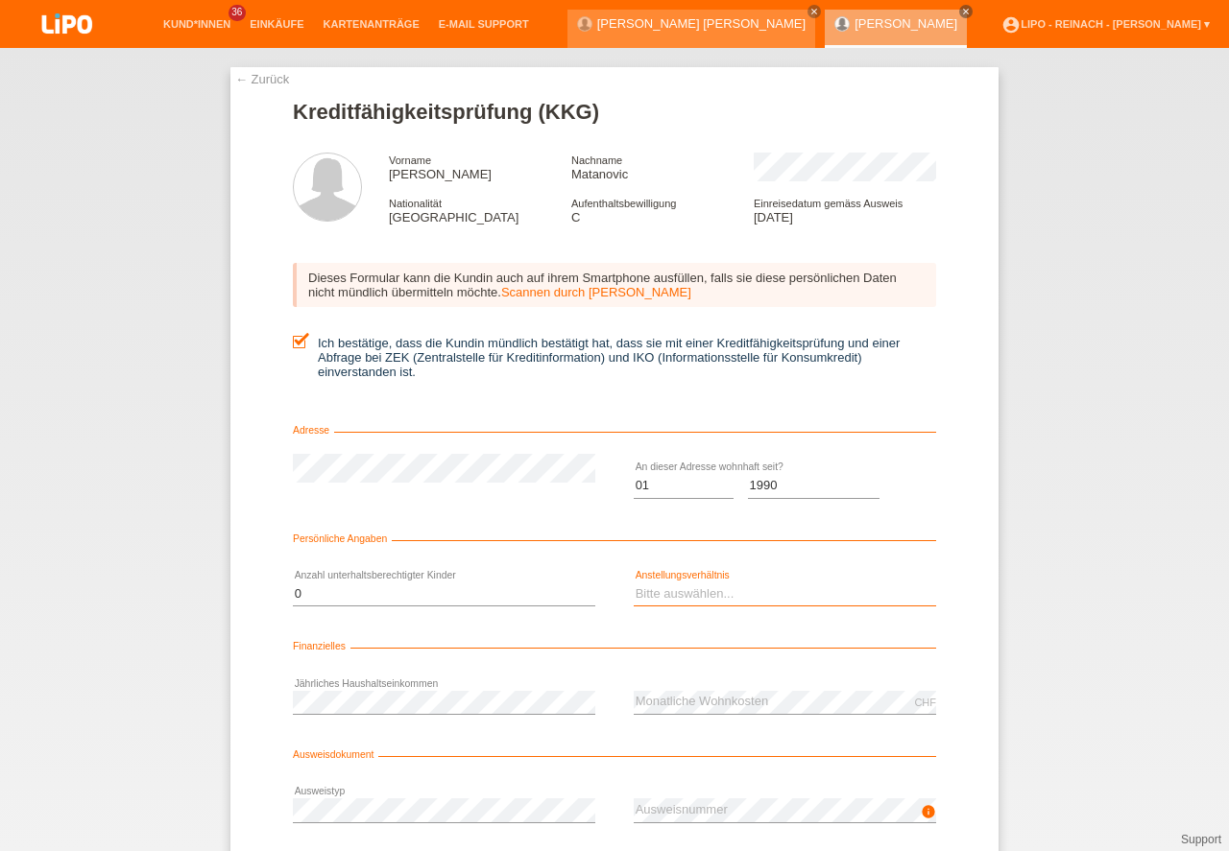
select select "UNLIMITED"
click at [0, 0] on option "Unbefristet" at bounding box center [0, 0] width 0 height 0
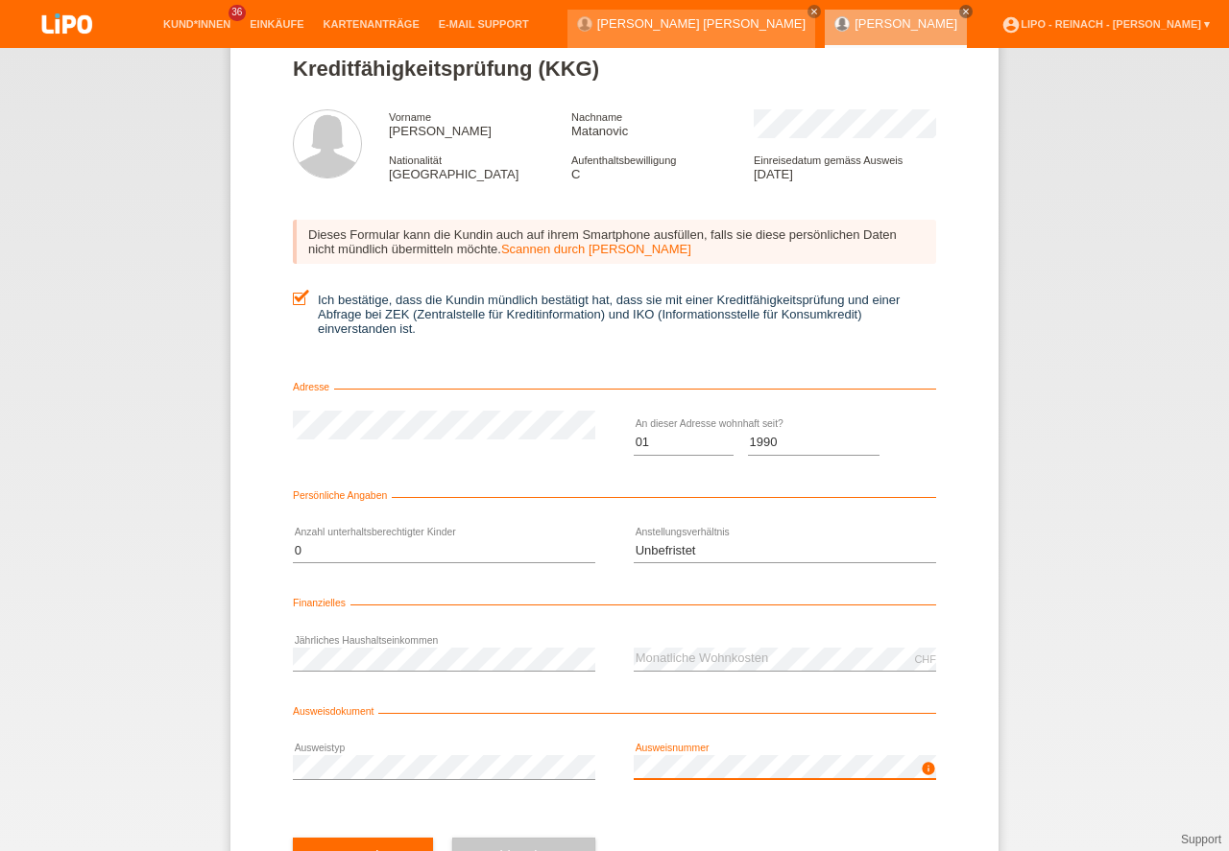
scroll to position [127, 0]
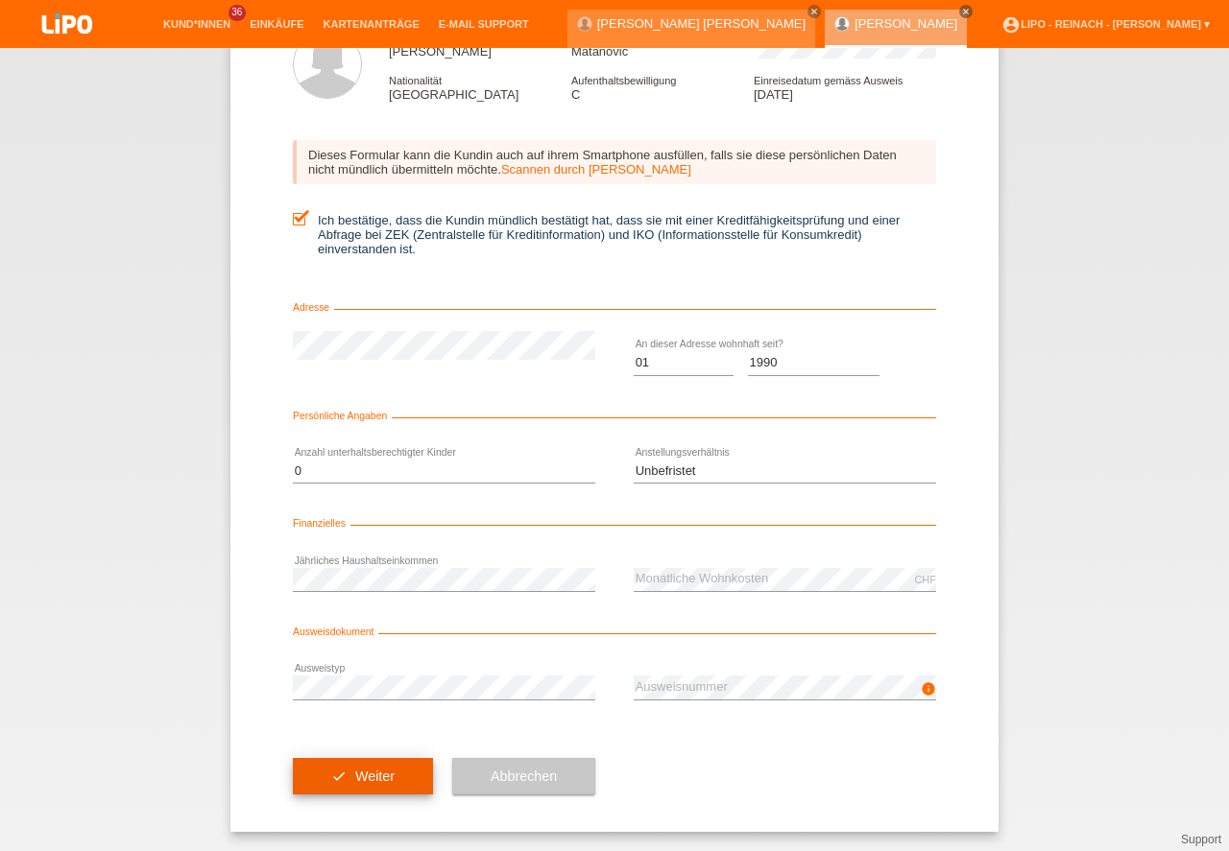
click at [394, 777] on button "check Weiter" at bounding box center [363, 776] width 140 height 36
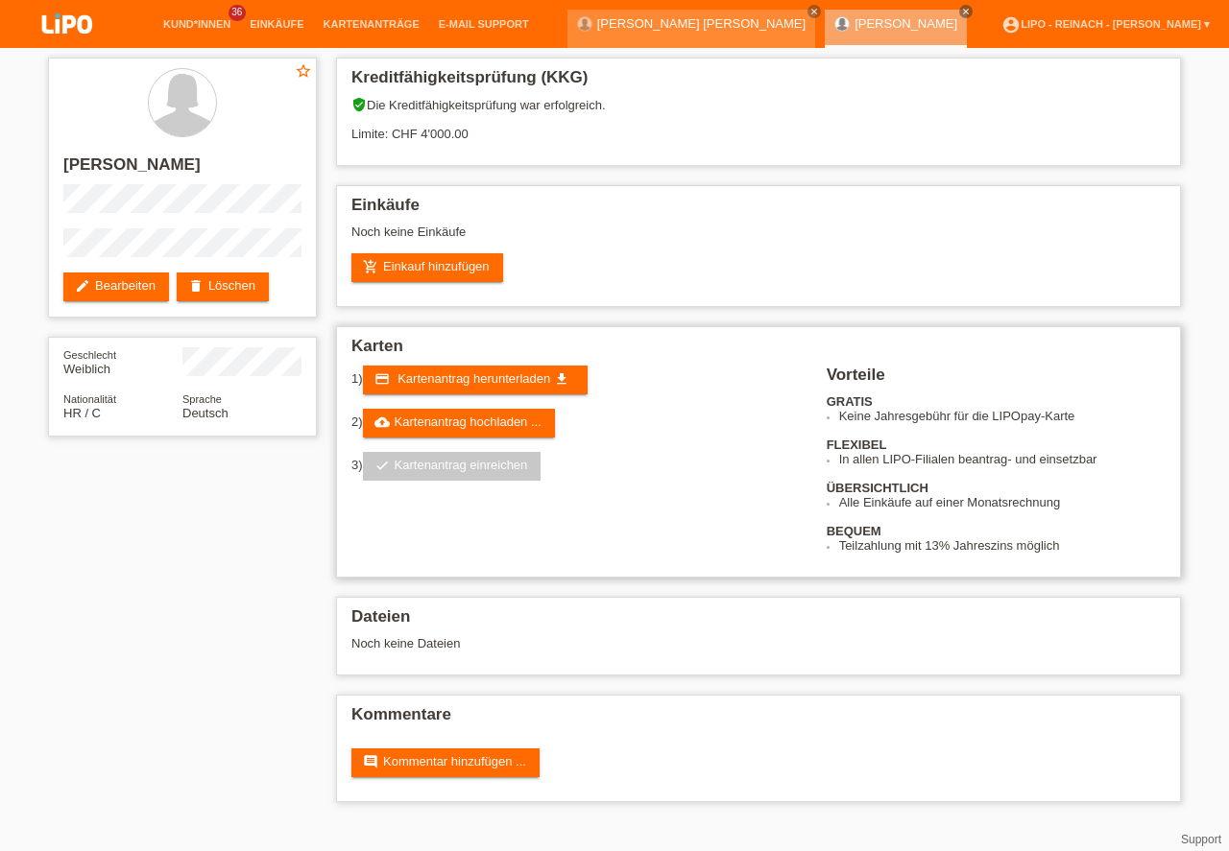
click at [466, 357] on h2 "Karten" at bounding box center [758, 351] width 814 height 29
click at [467, 386] on link "credit_card Kartenantrag herunterladen get_app" at bounding box center [475, 380] width 225 height 29
